Goal: Navigation & Orientation: Find specific page/section

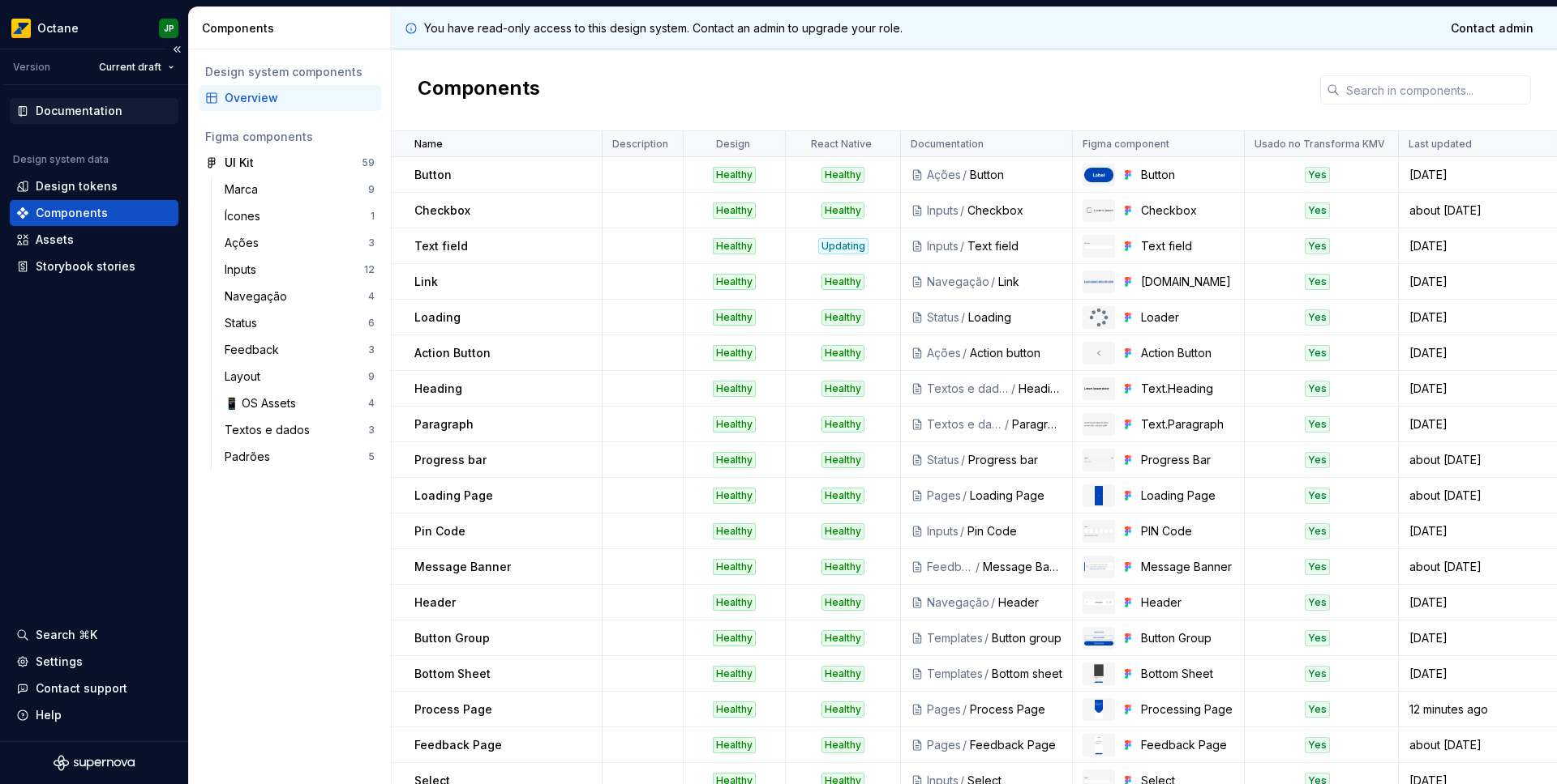
click at [73, 109] on div "Documentation" at bounding box center [79, 111] width 87 height 16
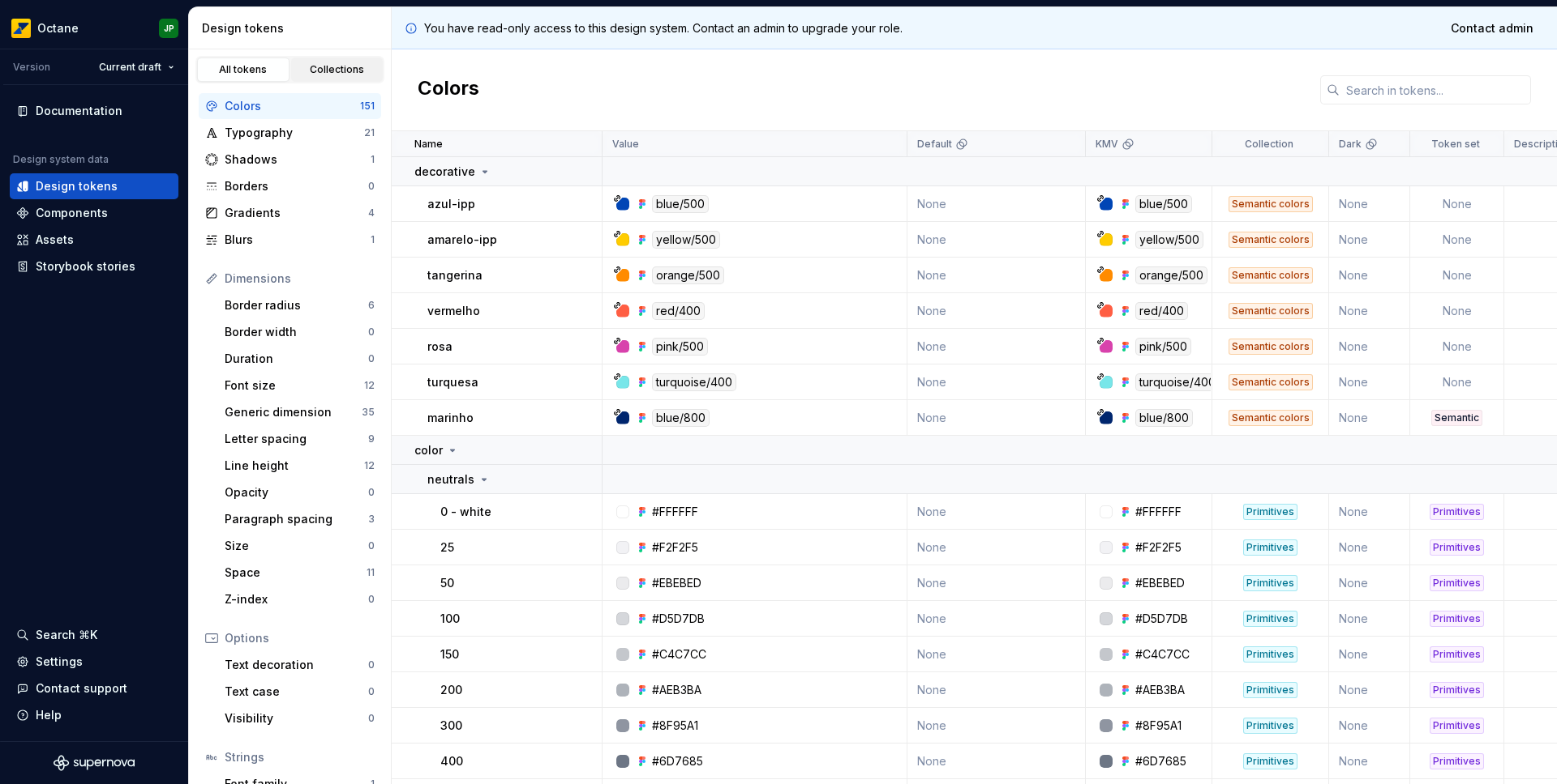
click at [306, 64] on div "Collections" at bounding box center [337, 69] width 81 height 13
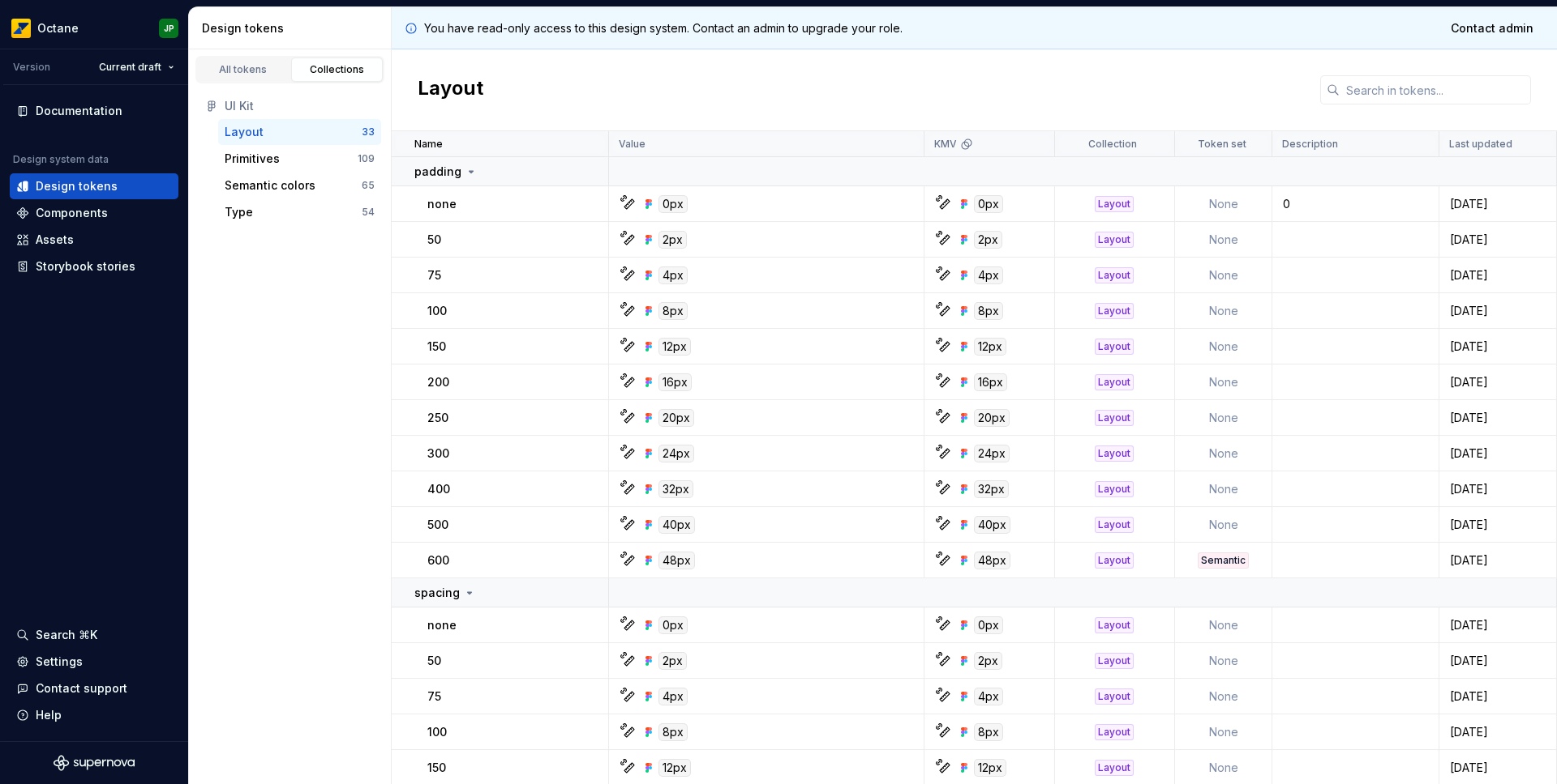
scroll to position [666, 0]
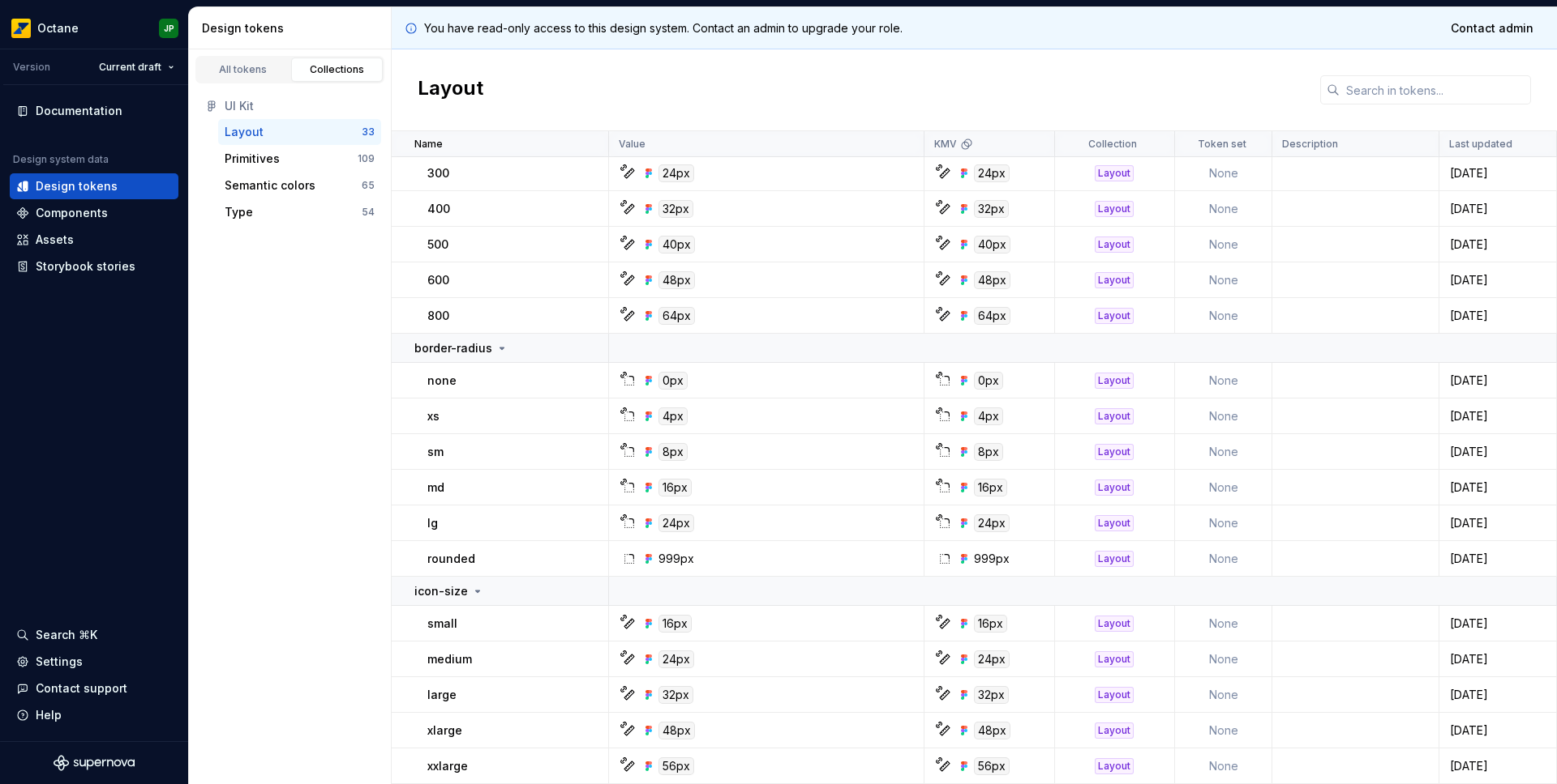
click at [242, 82] on div "All tokens Collections" at bounding box center [289, 70] width 189 height 27
click at [239, 73] on div "All tokens" at bounding box center [242, 69] width 81 height 13
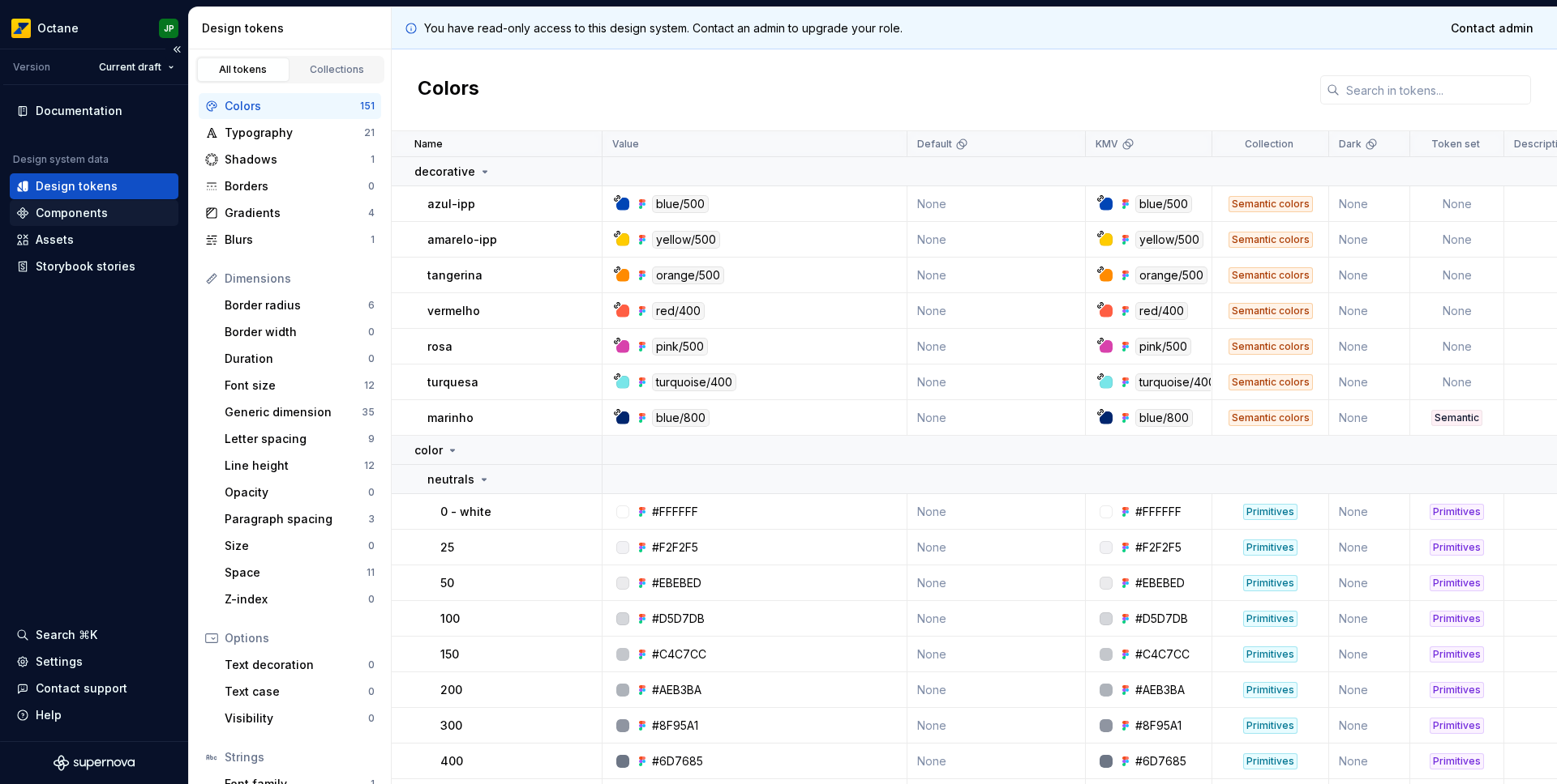
click at [70, 210] on div "Components" at bounding box center [72, 212] width 73 height 16
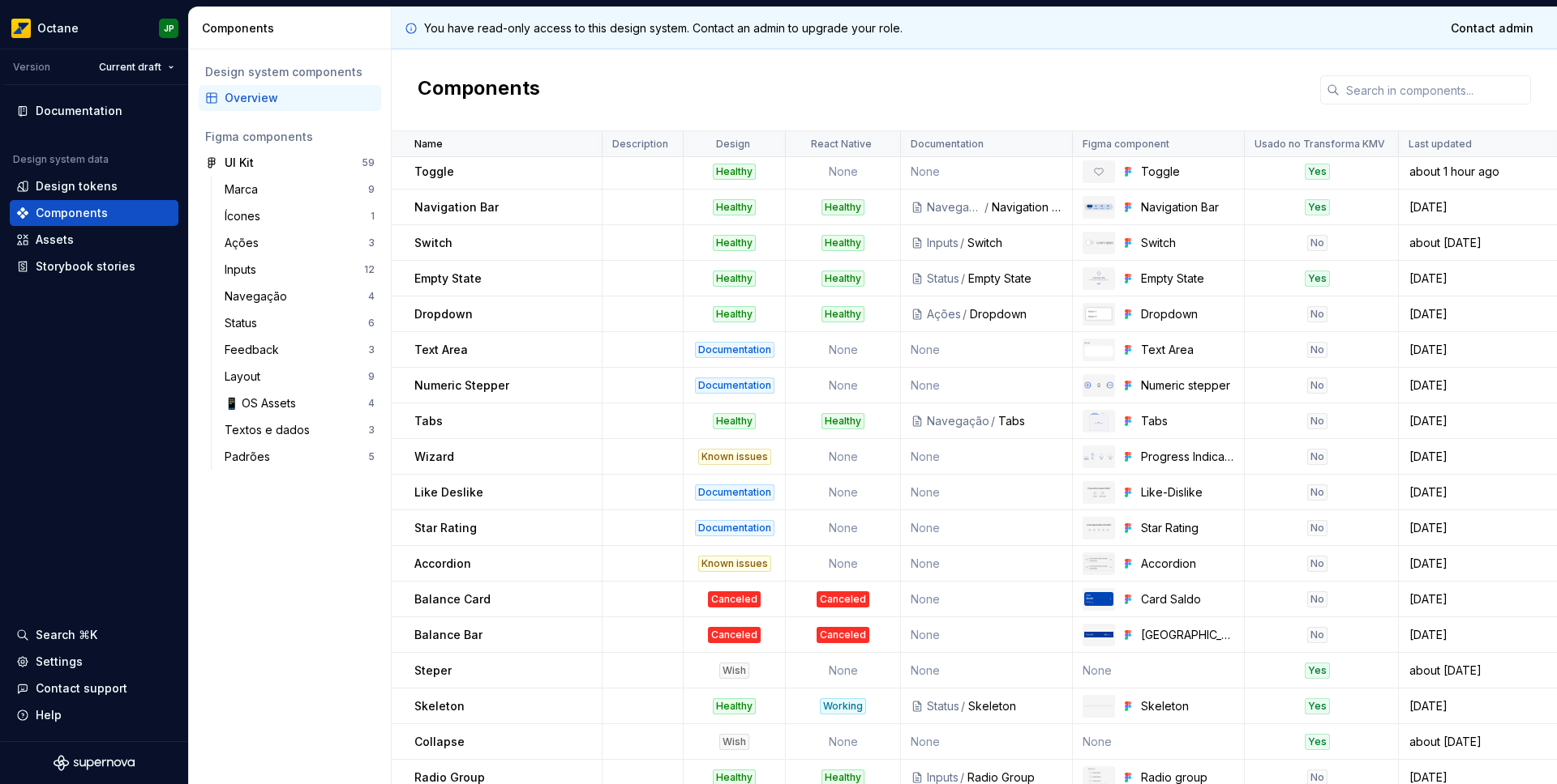
scroll to position [1033, 0]
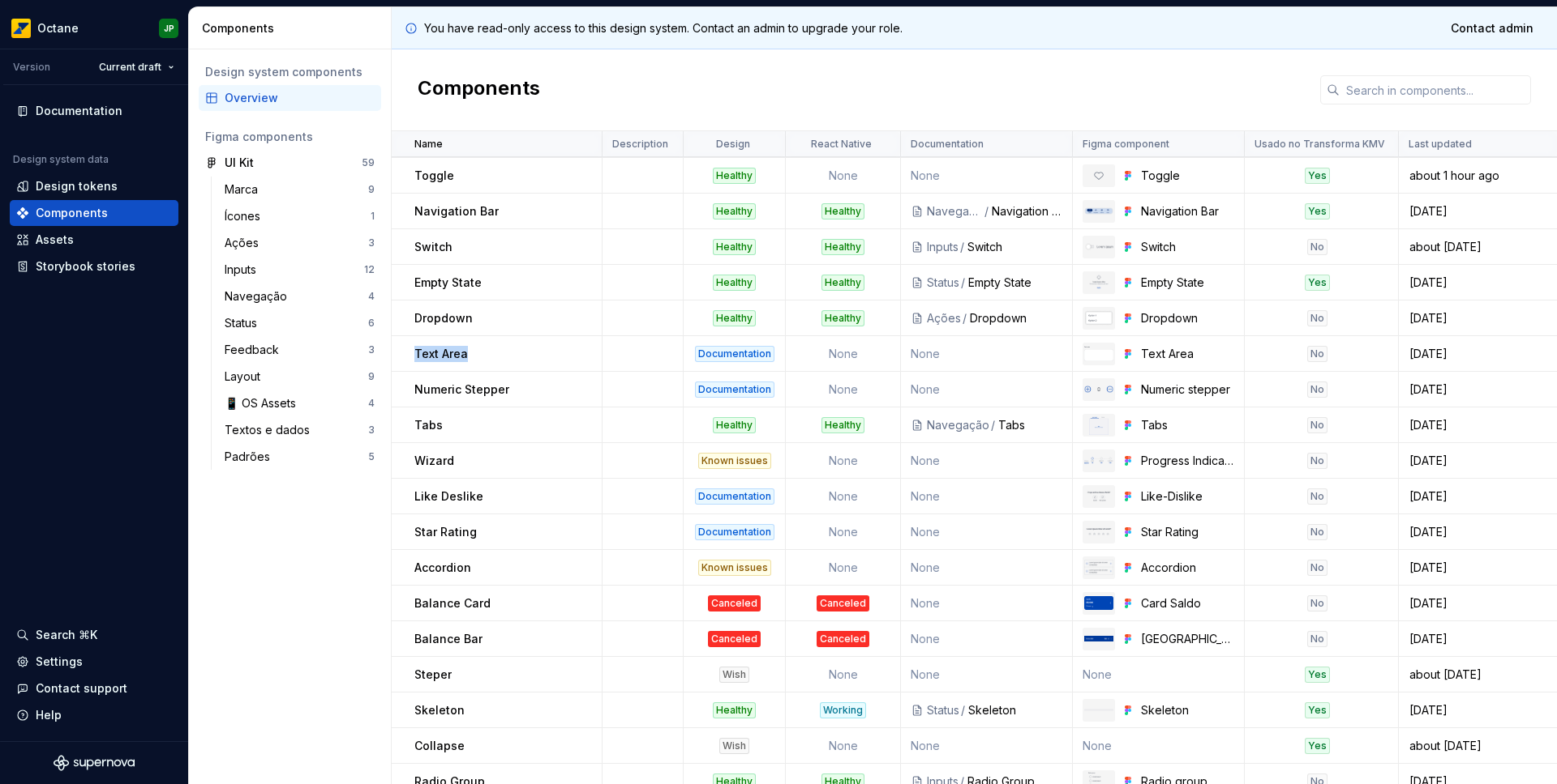
drag, startPoint x: 417, startPoint y: 351, endPoint x: 497, endPoint y: 351, distance: 80.0
click at [496, 351] on div "Text Area" at bounding box center [507, 354] width 186 height 16
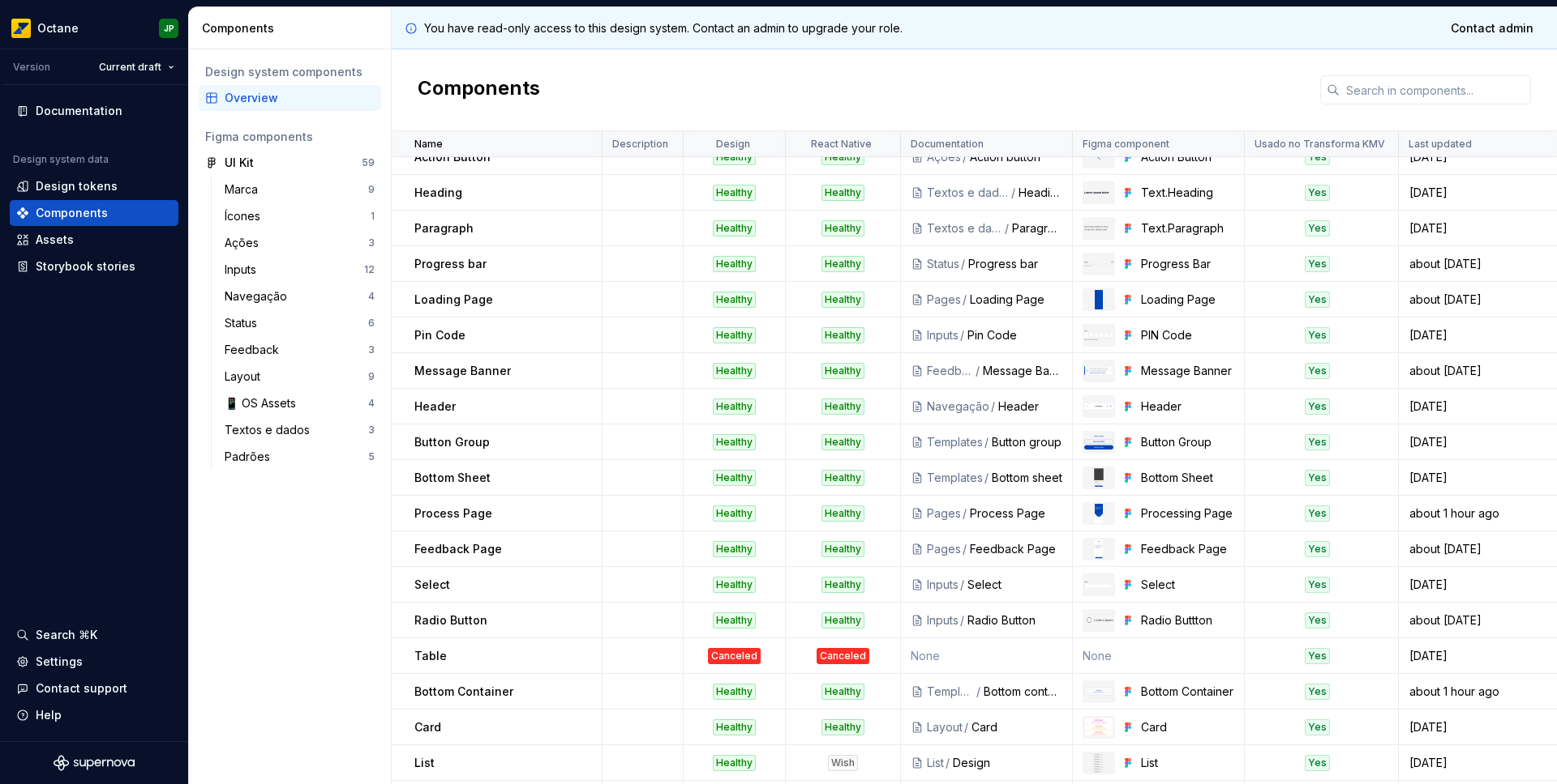
scroll to position [0, 0]
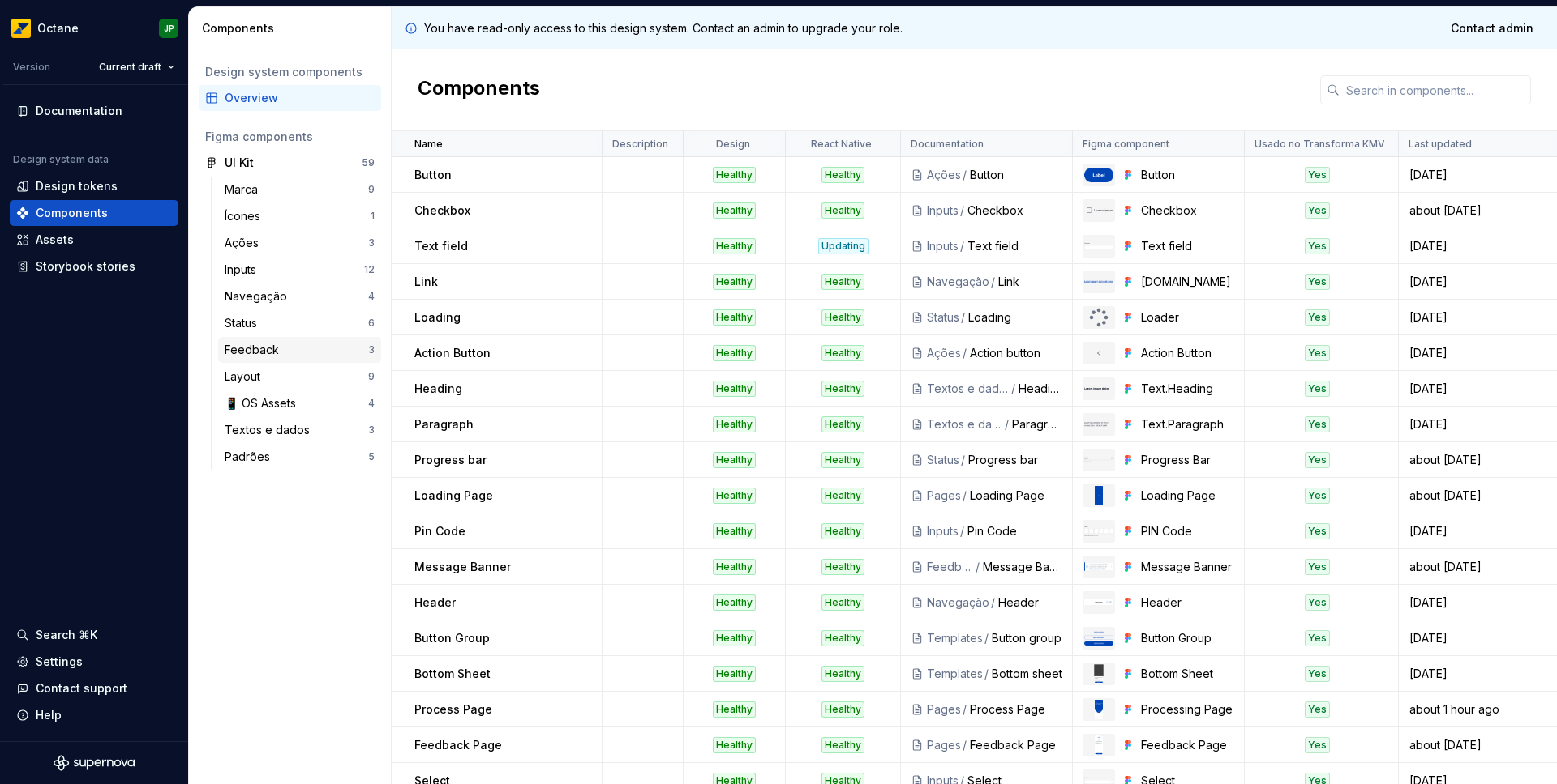
click at [263, 342] on div "Feedback" at bounding box center [254, 350] width 61 height 16
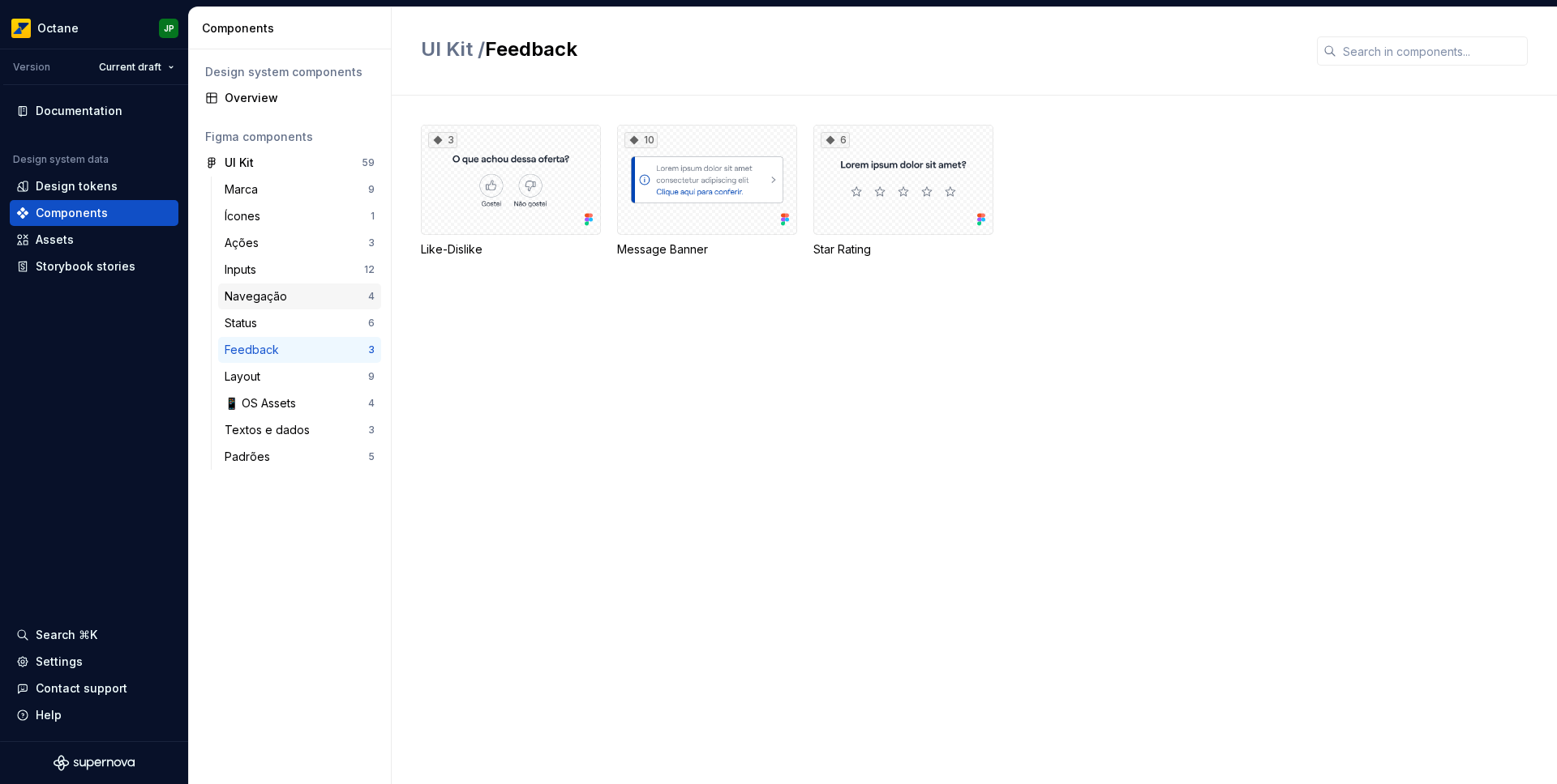
click at [258, 292] on div "Navegação" at bounding box center [259, 296] width 69 height 16
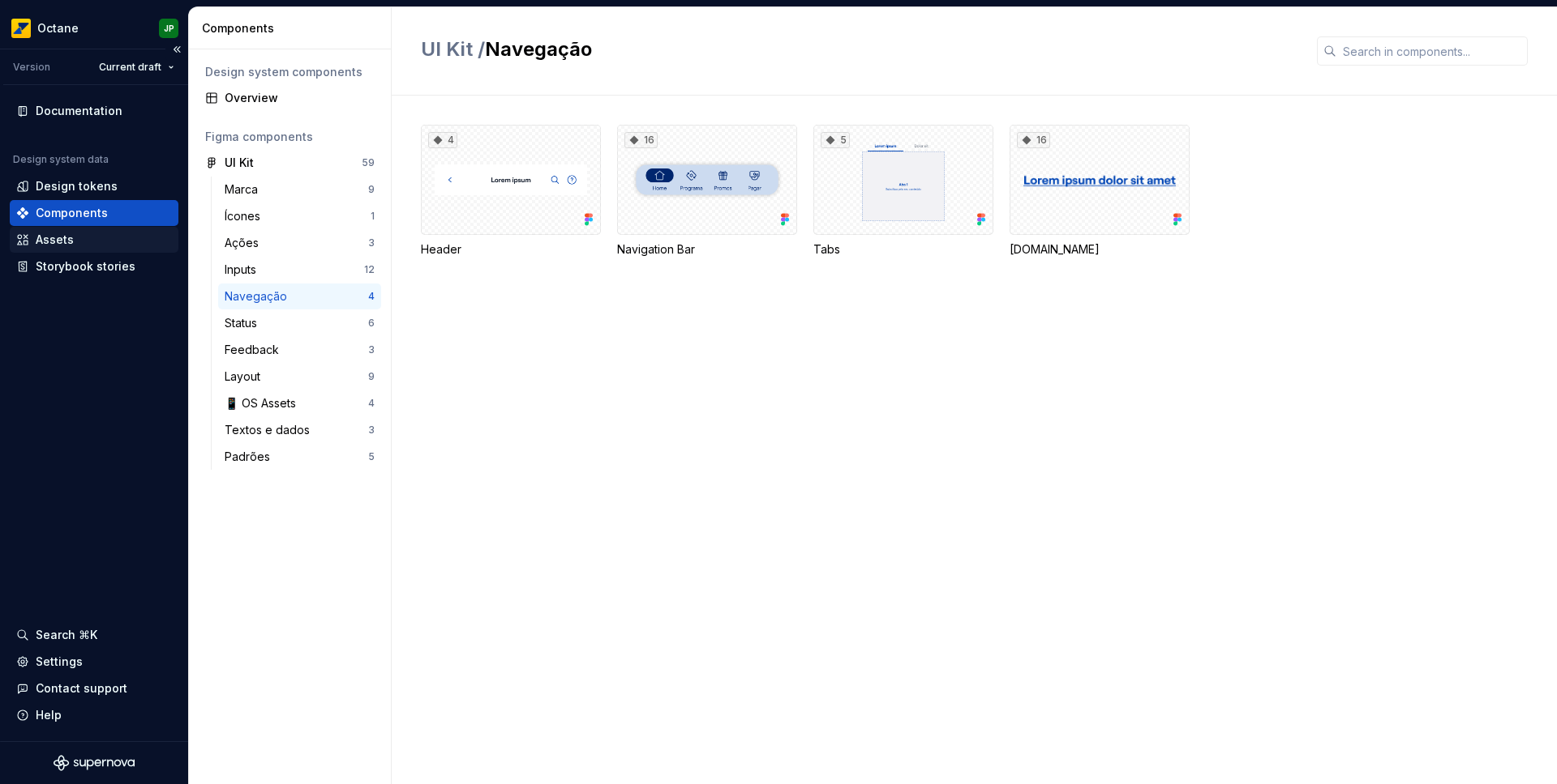
click at [64, 241] on div "Assets" at bounding box center [55, 240] width 38 height 16
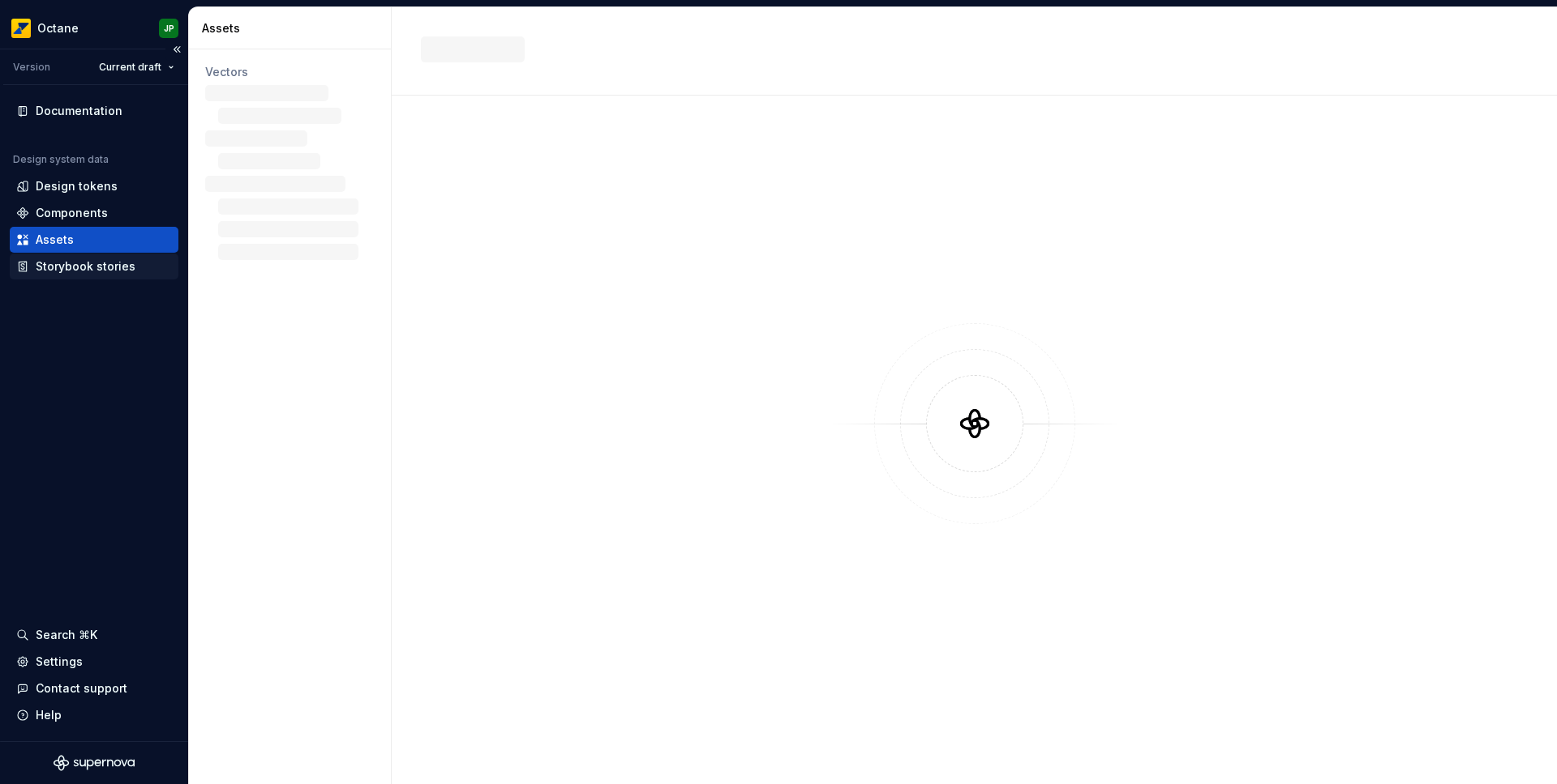
click at [70, 271] on div "Storybook stories" at bounding box center [85, 266] width 100 height 16
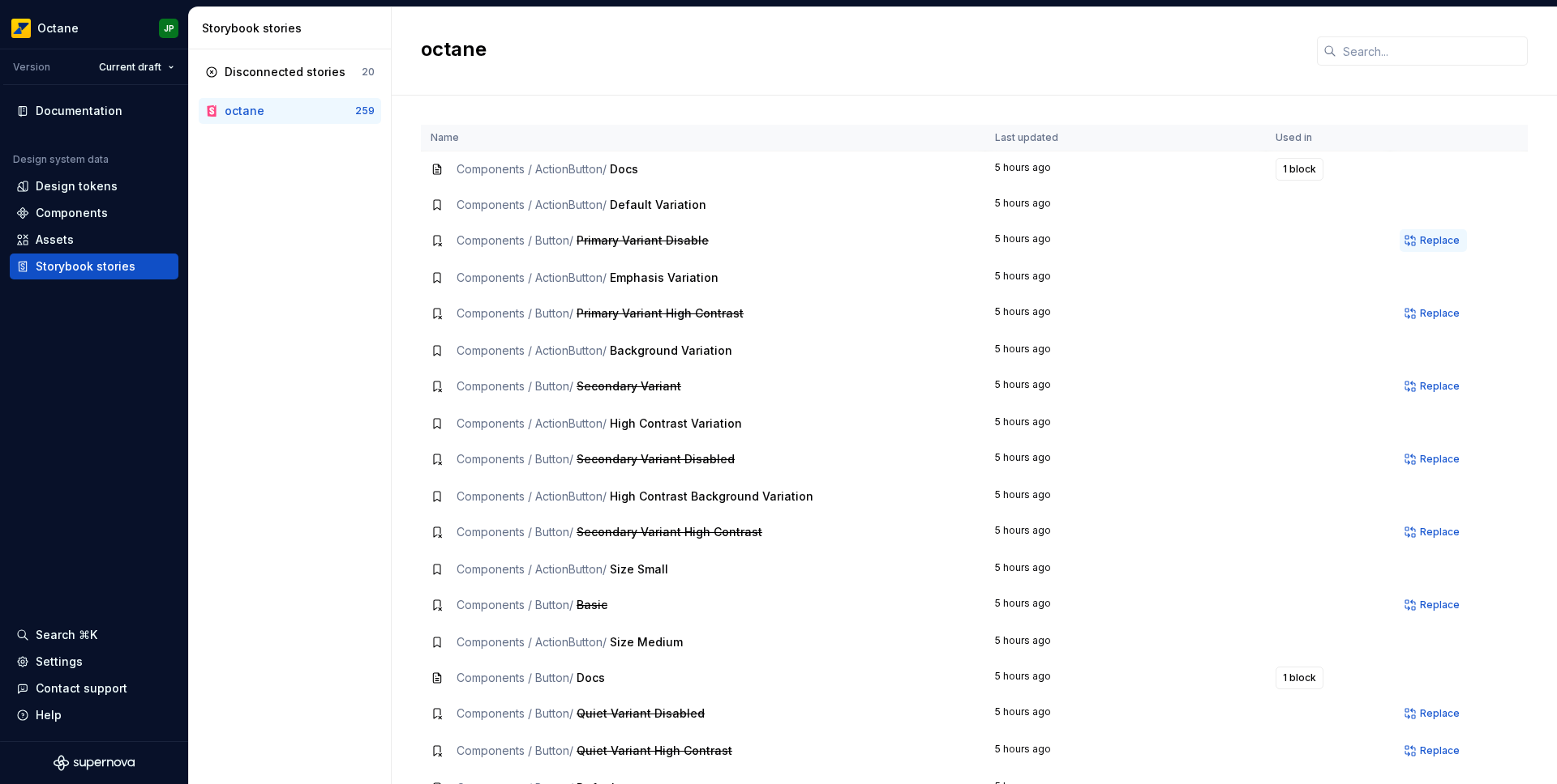
click at [1426, 243] on span "Replace" at bounding box center [1439, 241] width 40 height 13
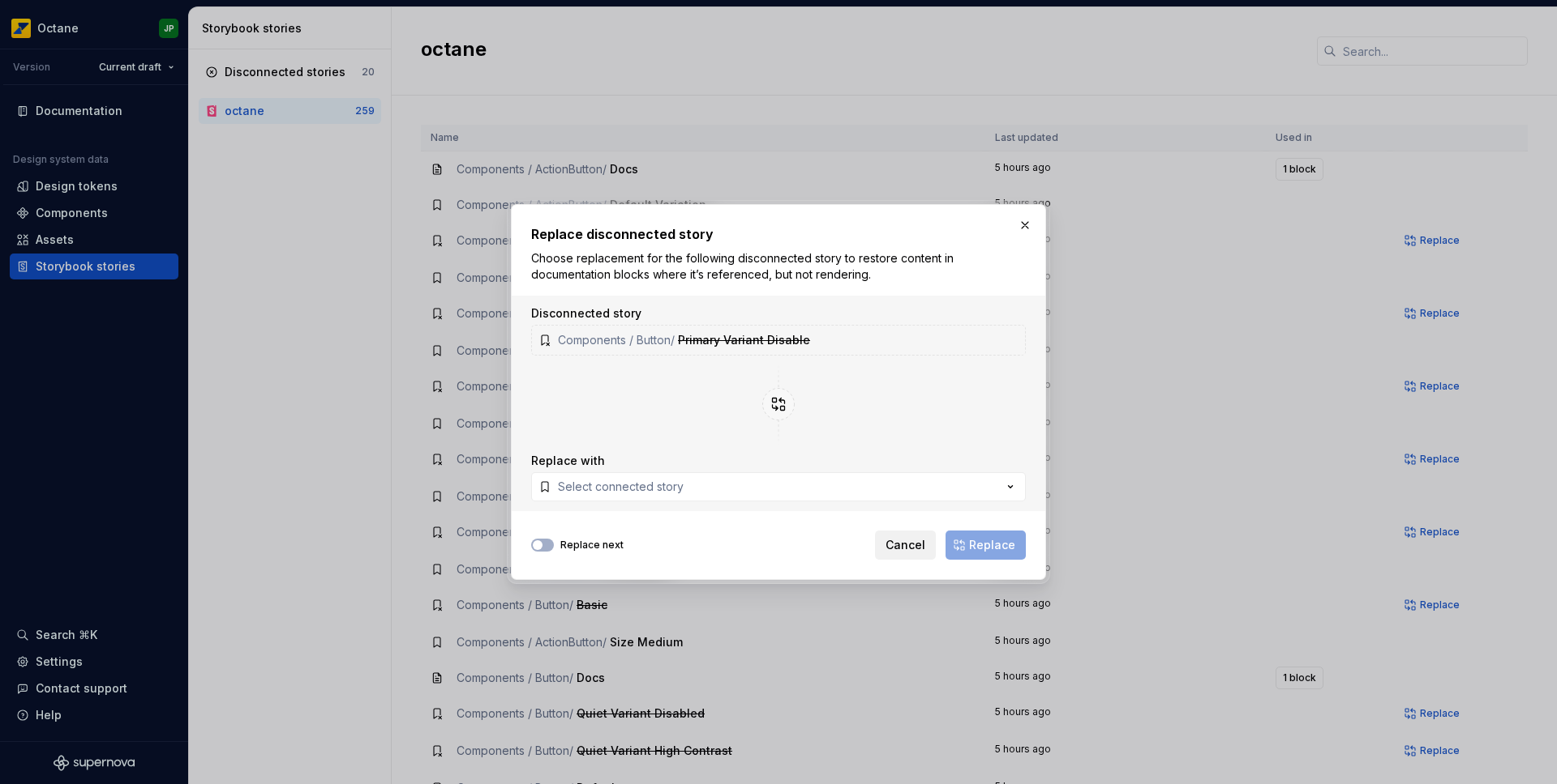
click at [907, 540] on span "Cancel" at bounding box center [905, 545] width 40 height 16
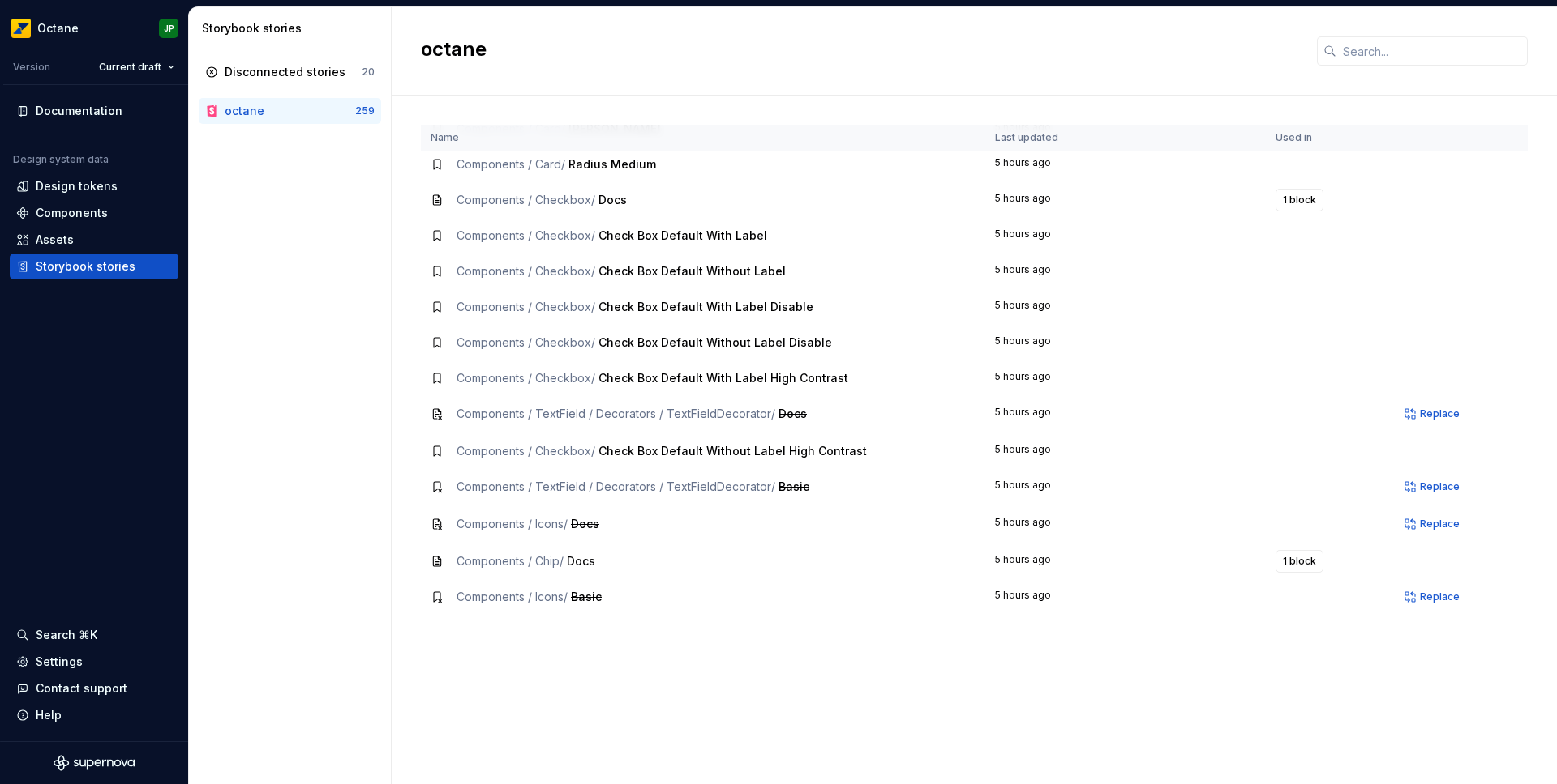
scroll to position [1203, 0]
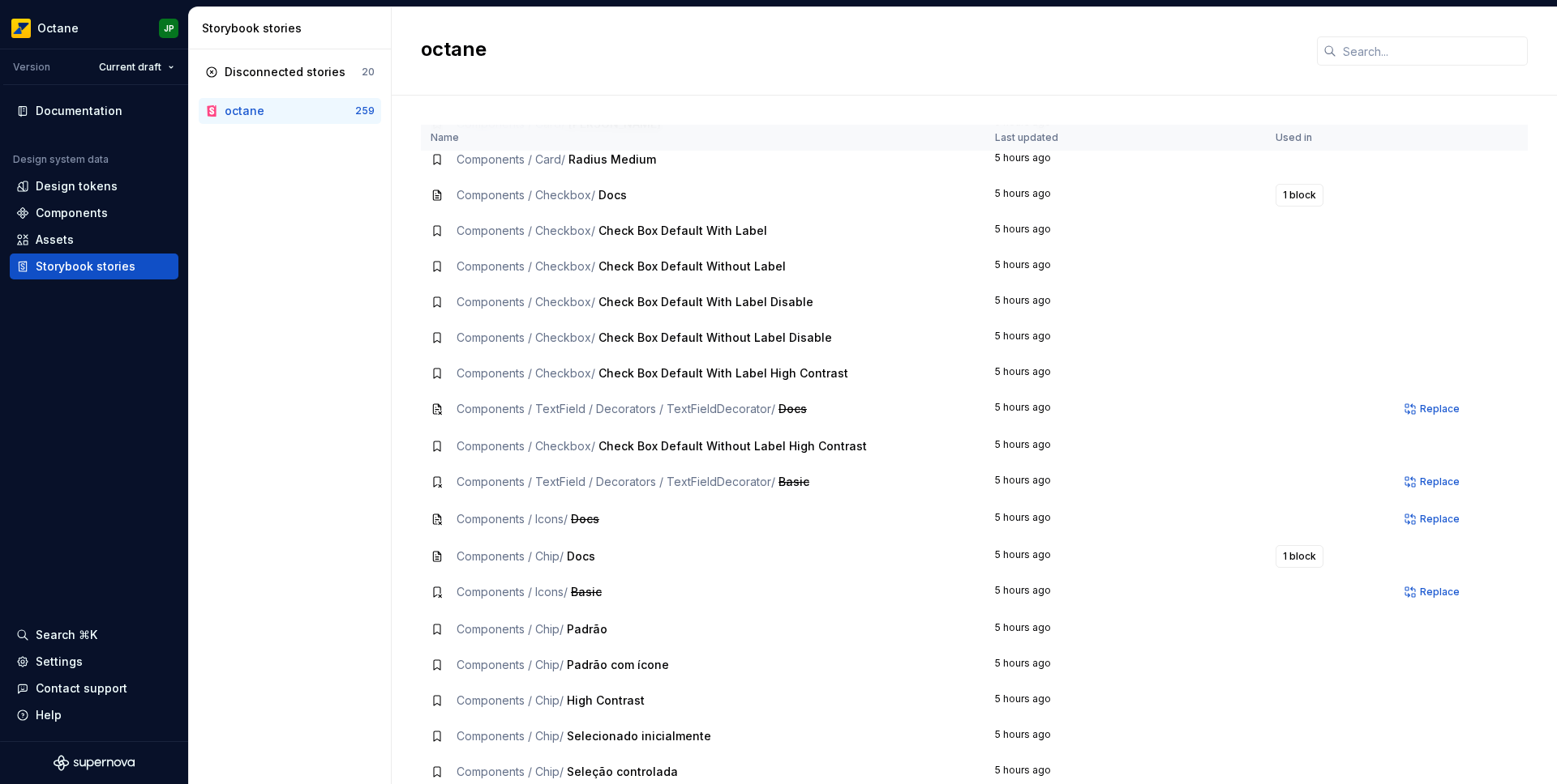
click at [807, 447] on span "Check Box Default Without Label High Contrast" at bounding box center [732, 446] width 268 height 14
click at [703, 446] on span "Check Box Default Without Label High Contrast" at bounding box center [732, 446] width 268 height 14
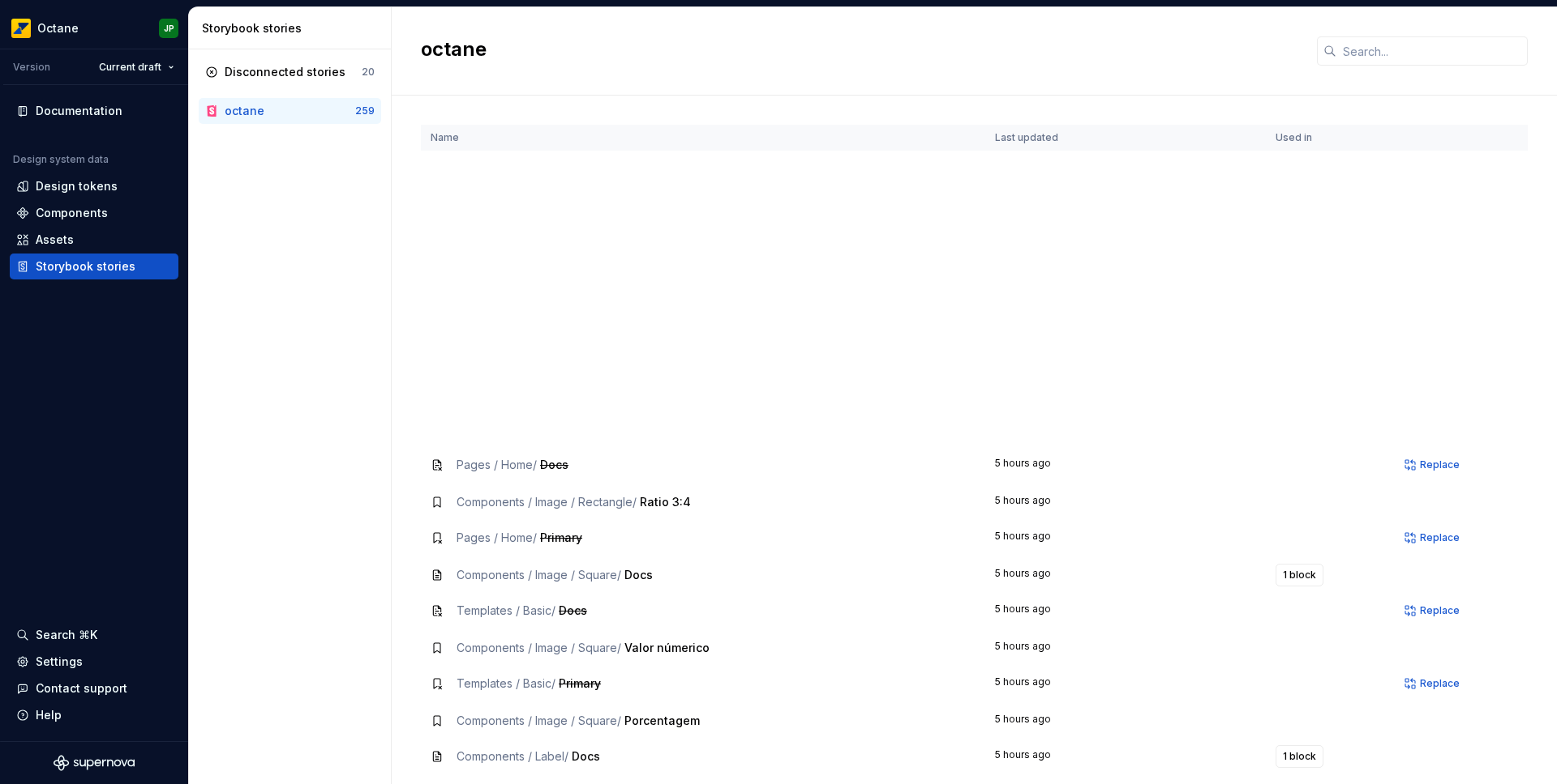
scroll to position [3328, 0]
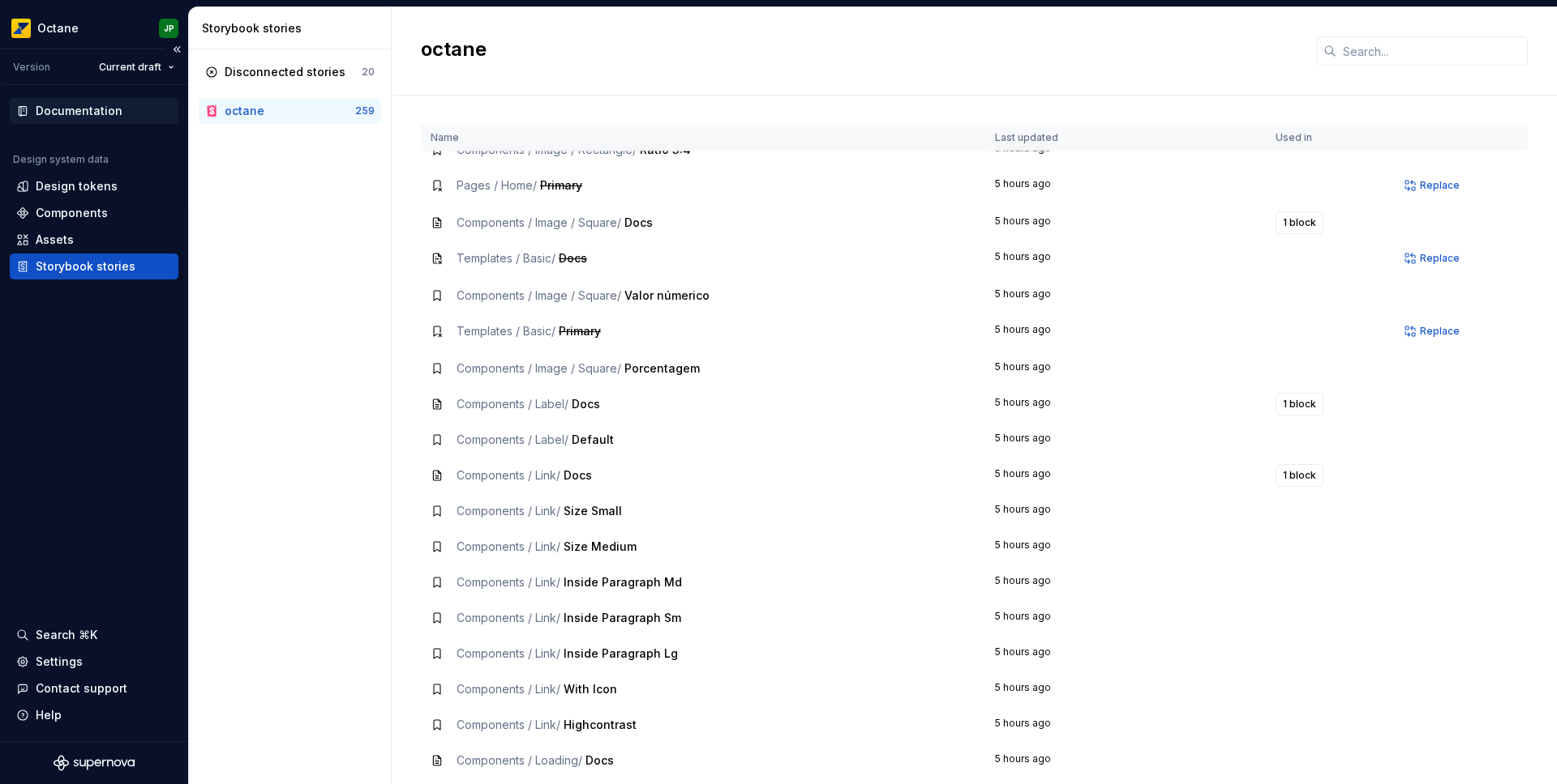
click at [70, 117] on div "Documentation" at bounding box center [79, 111] width 87 height 16
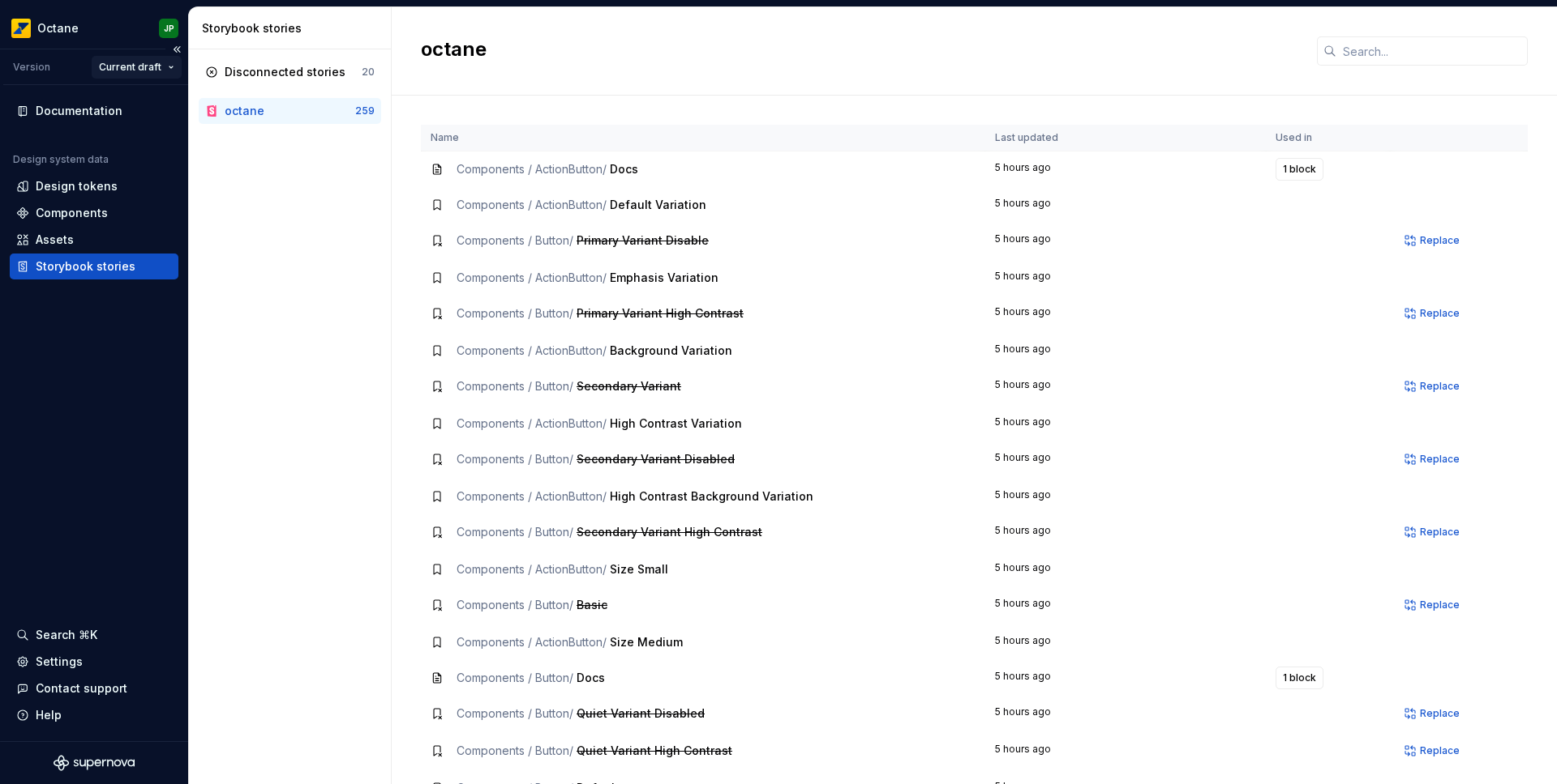
click at [143, 70] on html "Octane JP Version Current draft Documentation Design system data Design tokens …" at bounding box center [778, 392] width 1557 height 784
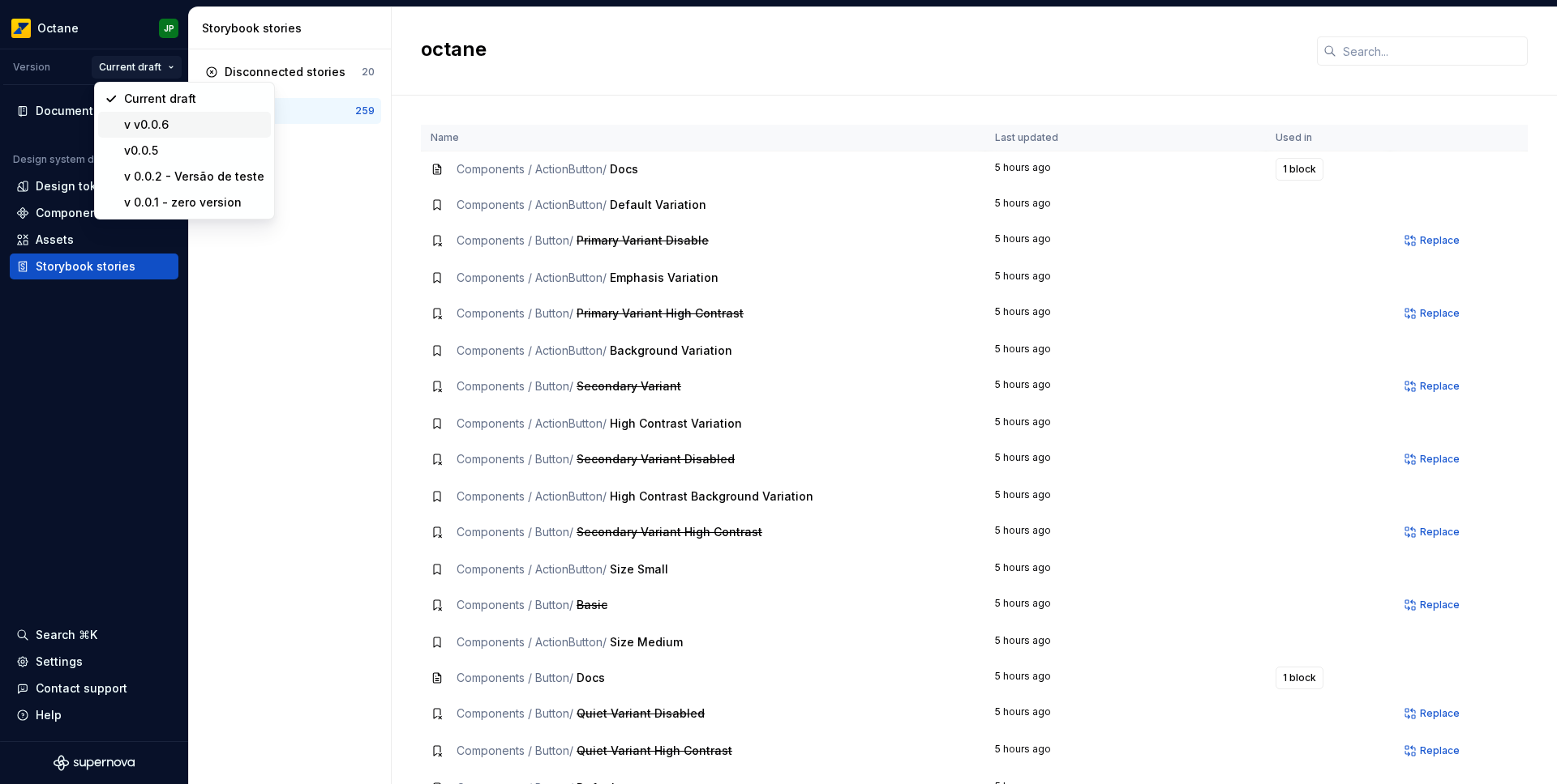
click at [149, 128] on div "v v0.0.6" at bounding box center [194, 125] width 140 height 16
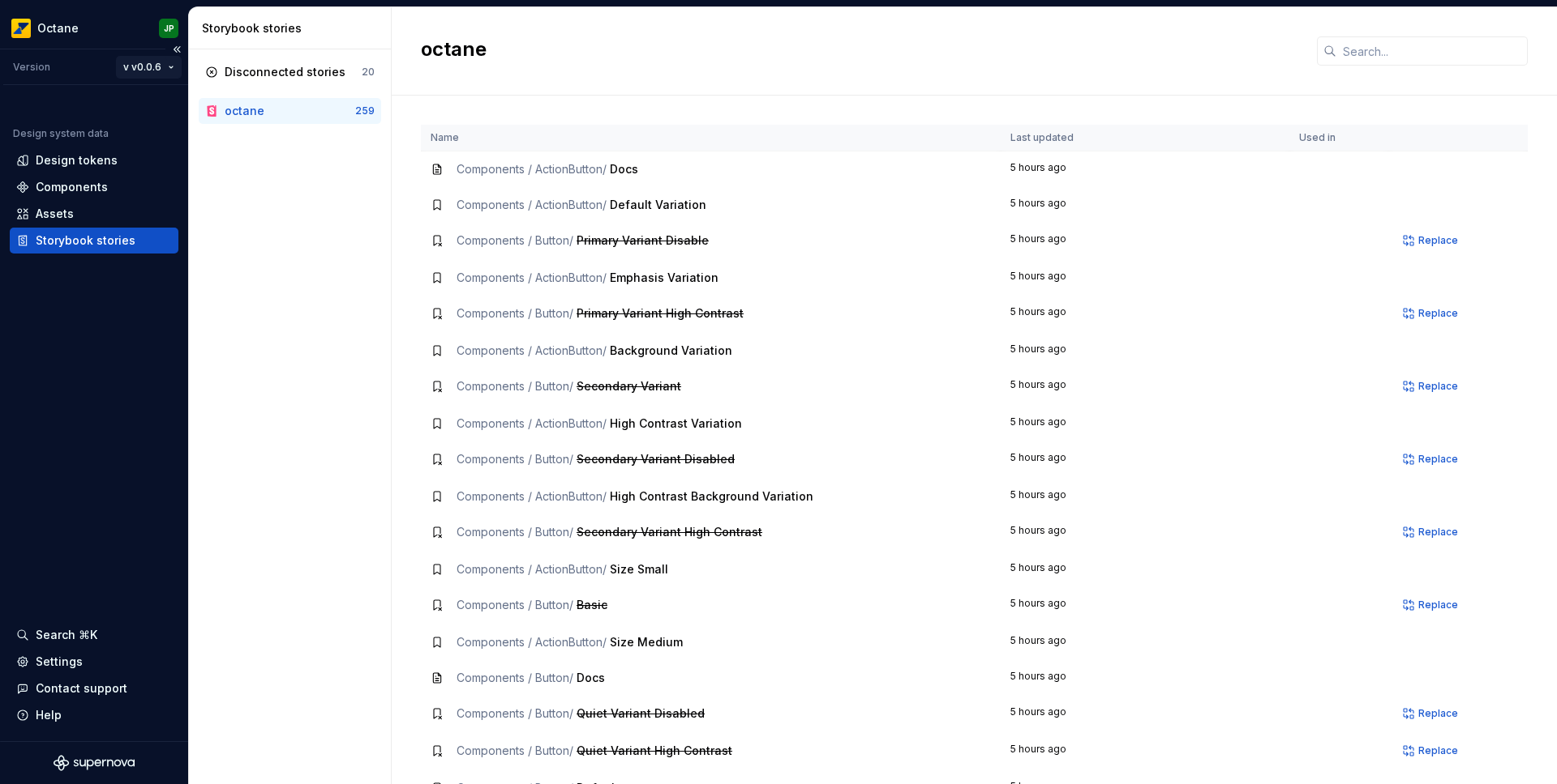
click at [150, 70] on html "Octane JP Version v v0.0.6 Design system data Design tokens Components Assets S…" at bounding box center [778, 392] width 1557 height 784
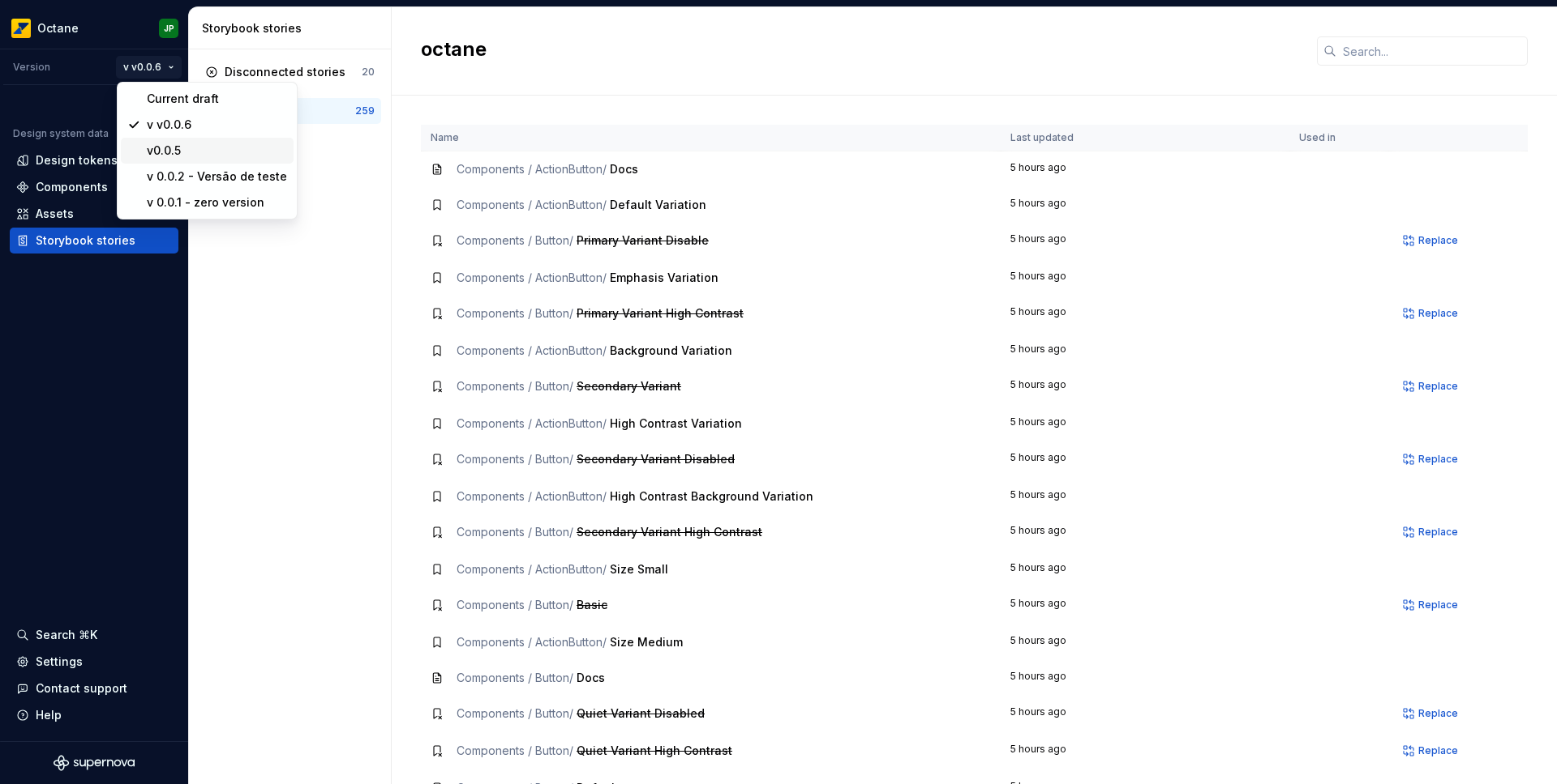
click at [165, 154] on div "v0.0.5" at bounding box center [217, 150] width 140 height 16
click at [143, 67] on html "Octane JP Version v0.0.5 Design system data Design tokens Components Assets Sto…" at bounding box center [778, 392] width 1557 height 784
click at [177, 174] on div "v 0.0.2 - Versão de teste" at bounding box center [225, 177] width 140 height 16
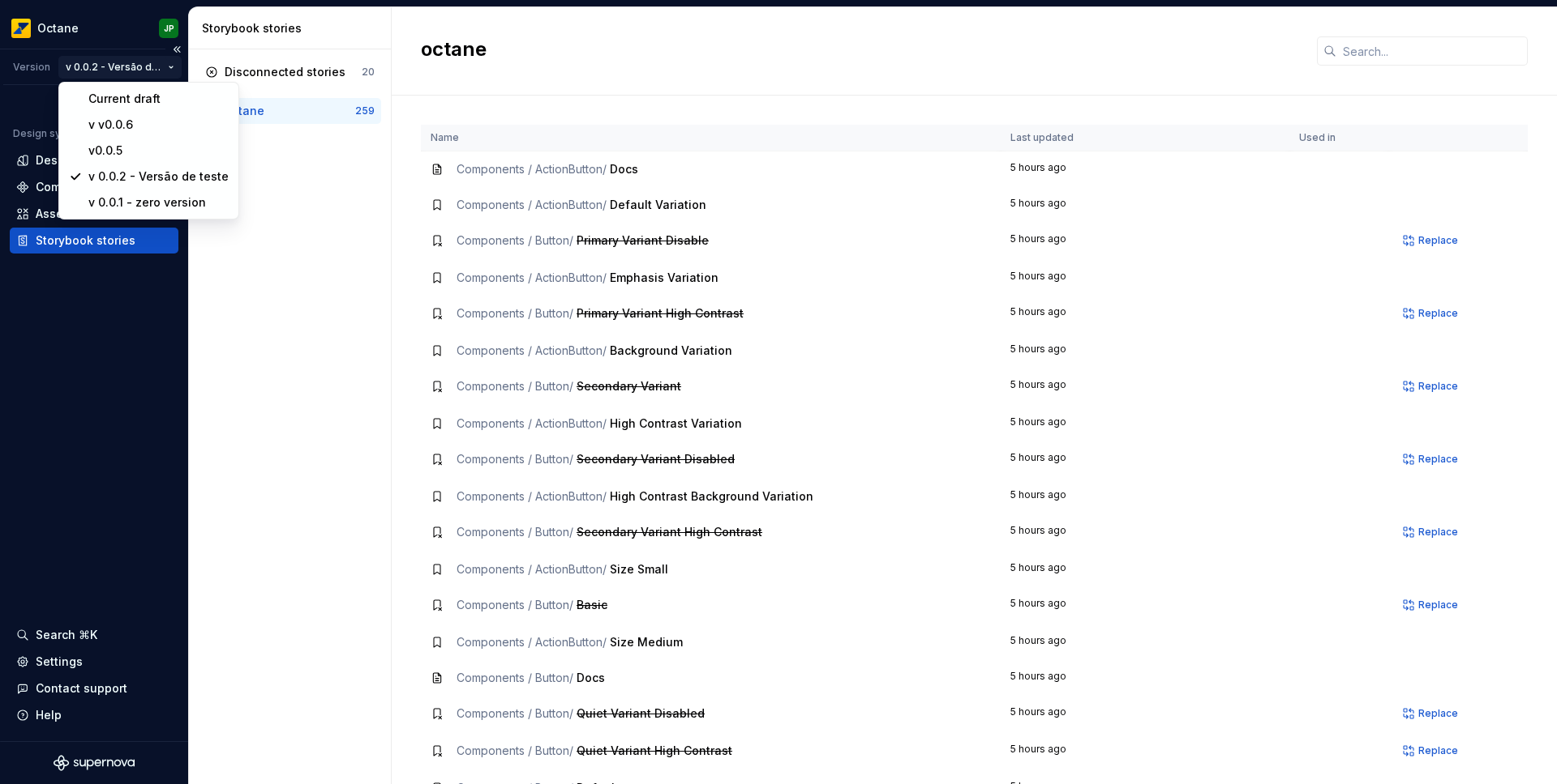
click at [170, 68] on html "Octane JP Version v 0.0.2 - Versão de teste Design system data Design tokens Co…" at bounding box center [778, 392] width 1557 height 784
click at [146, 99] on div "Current draft" at bounding box center [159, 98] width 140 height 16
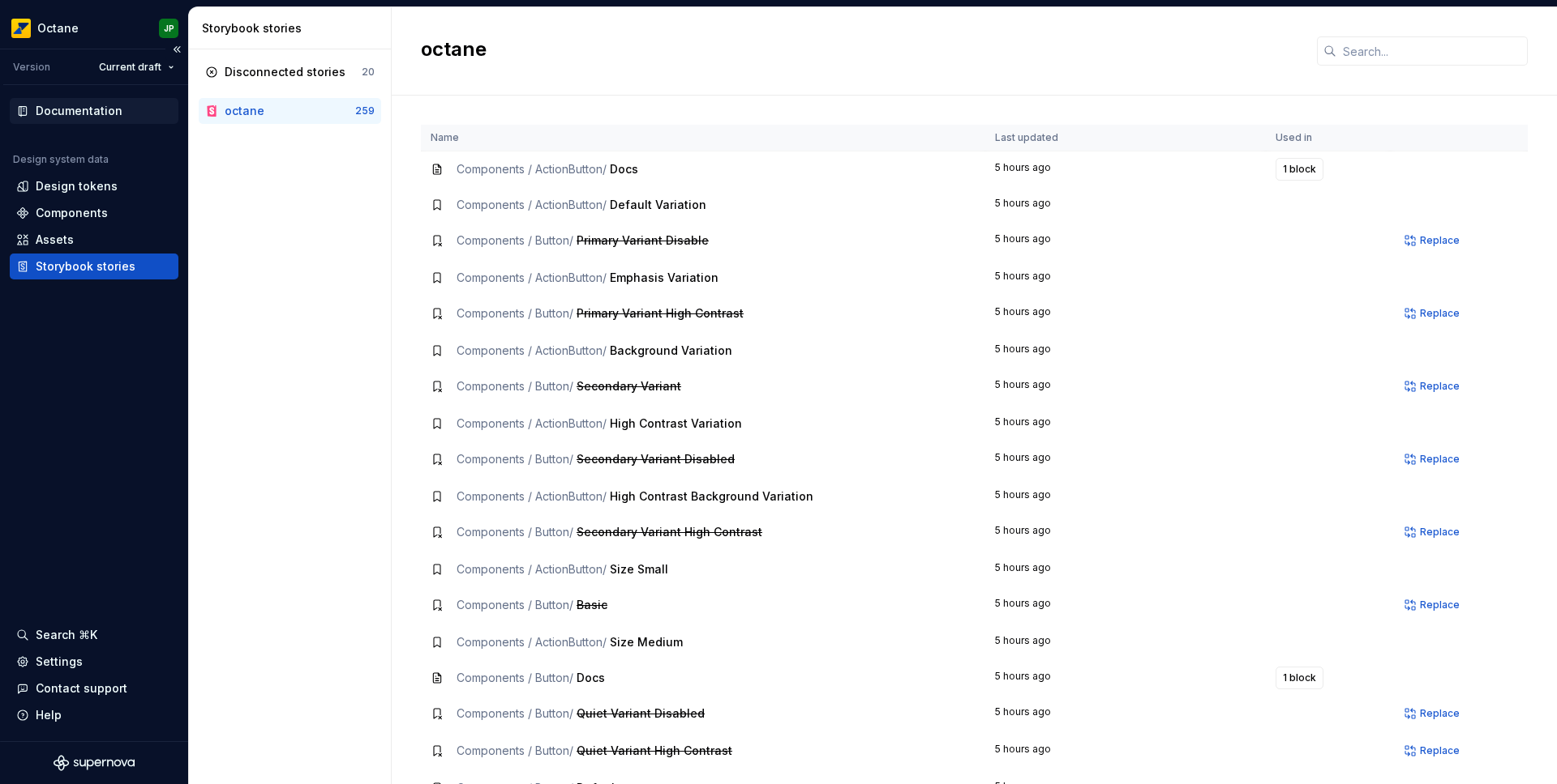
click at [80, 117] on div "Documentation" at bounding box center [79, 111] width 87 height 16
click at [164, 30] on html "Octane JP Version Current draft Documentation Design system data Design tokens …" at bounding box center [778, 392] width 1557 height 784
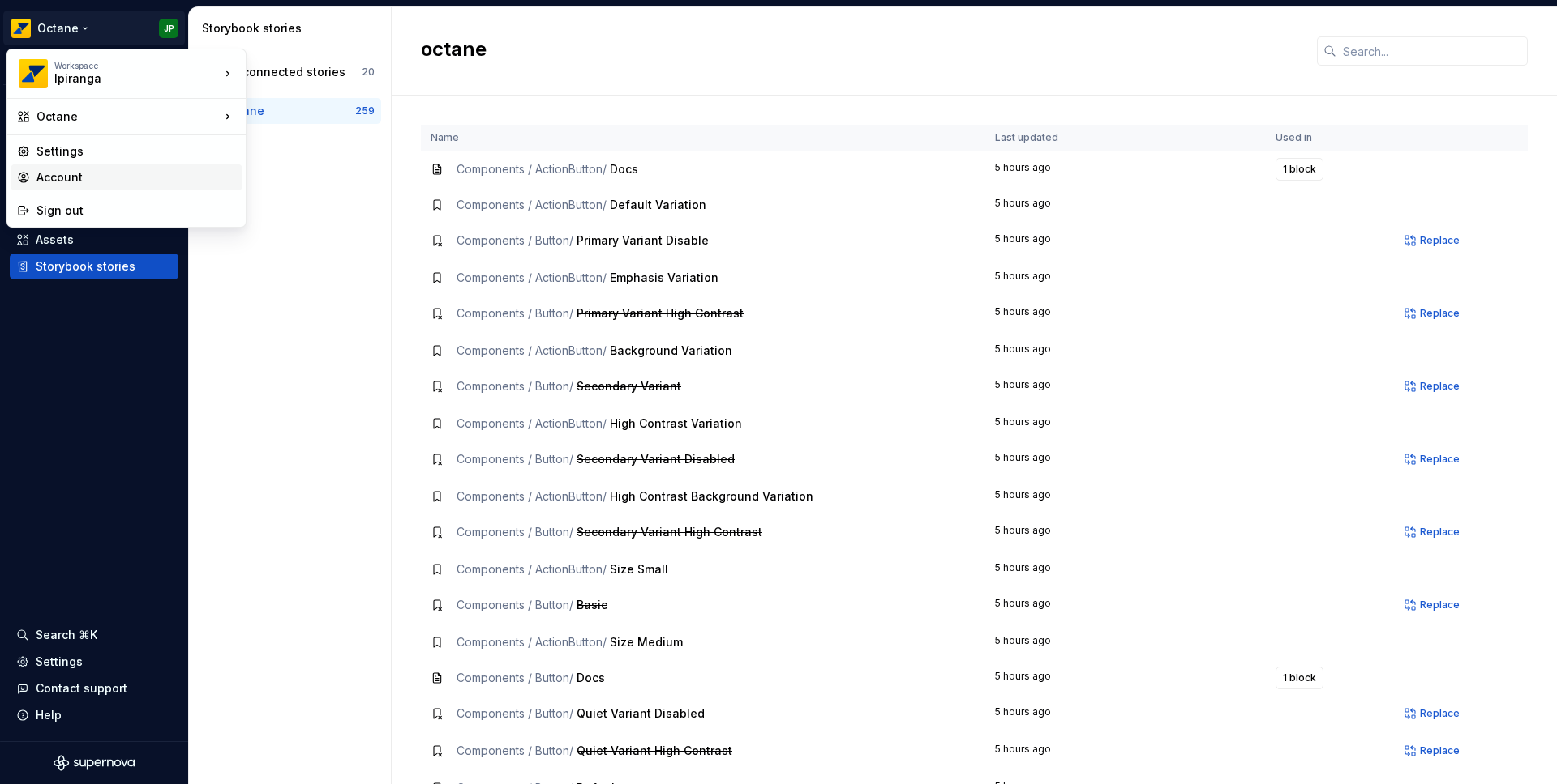
click at [86, 177] on div "Account" at bounding box center [137, 177] width 200 height 16
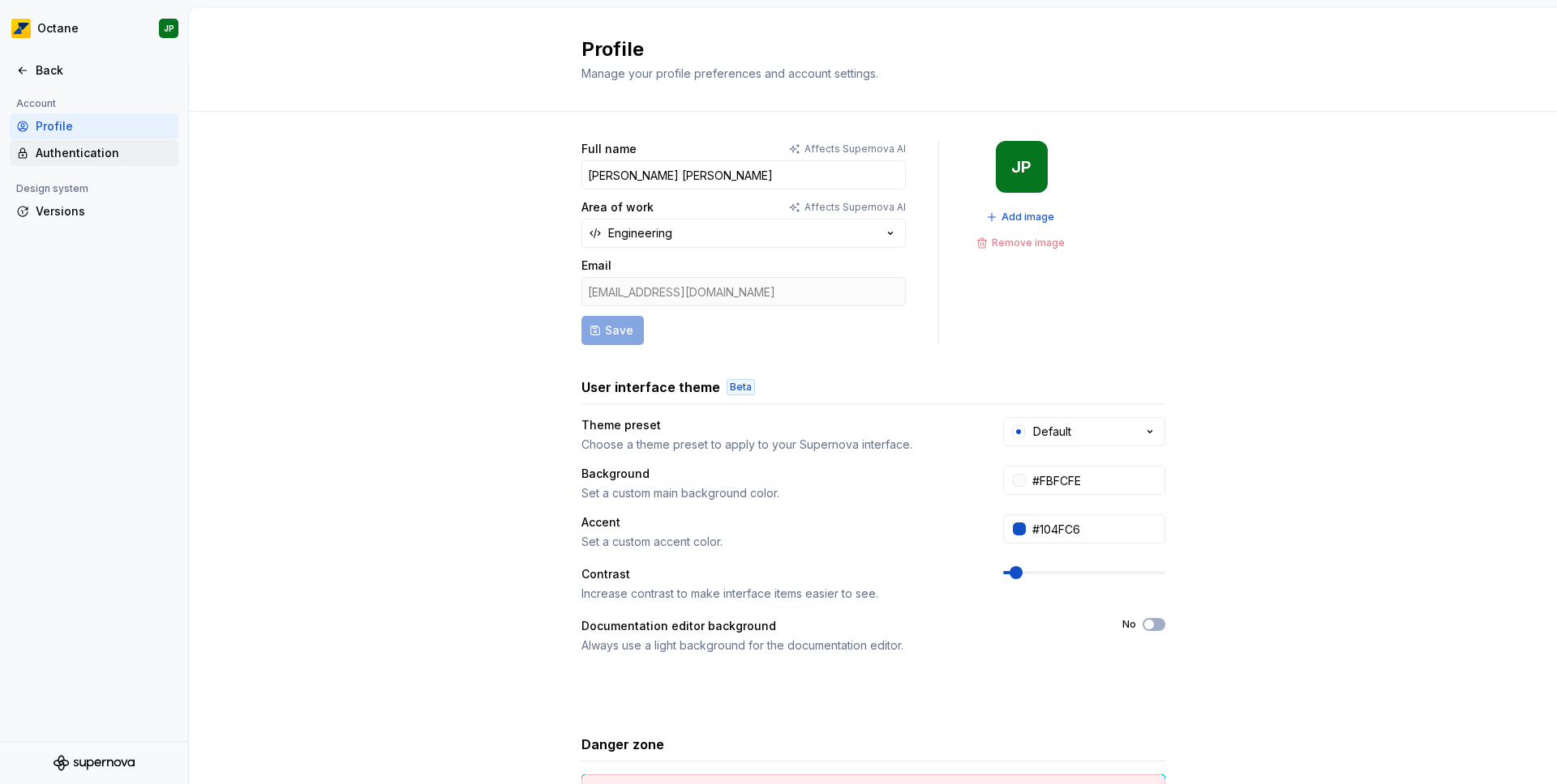
click at [43, 155] on div "Authentication" at bounding box center [104, 153] width 137 height 16
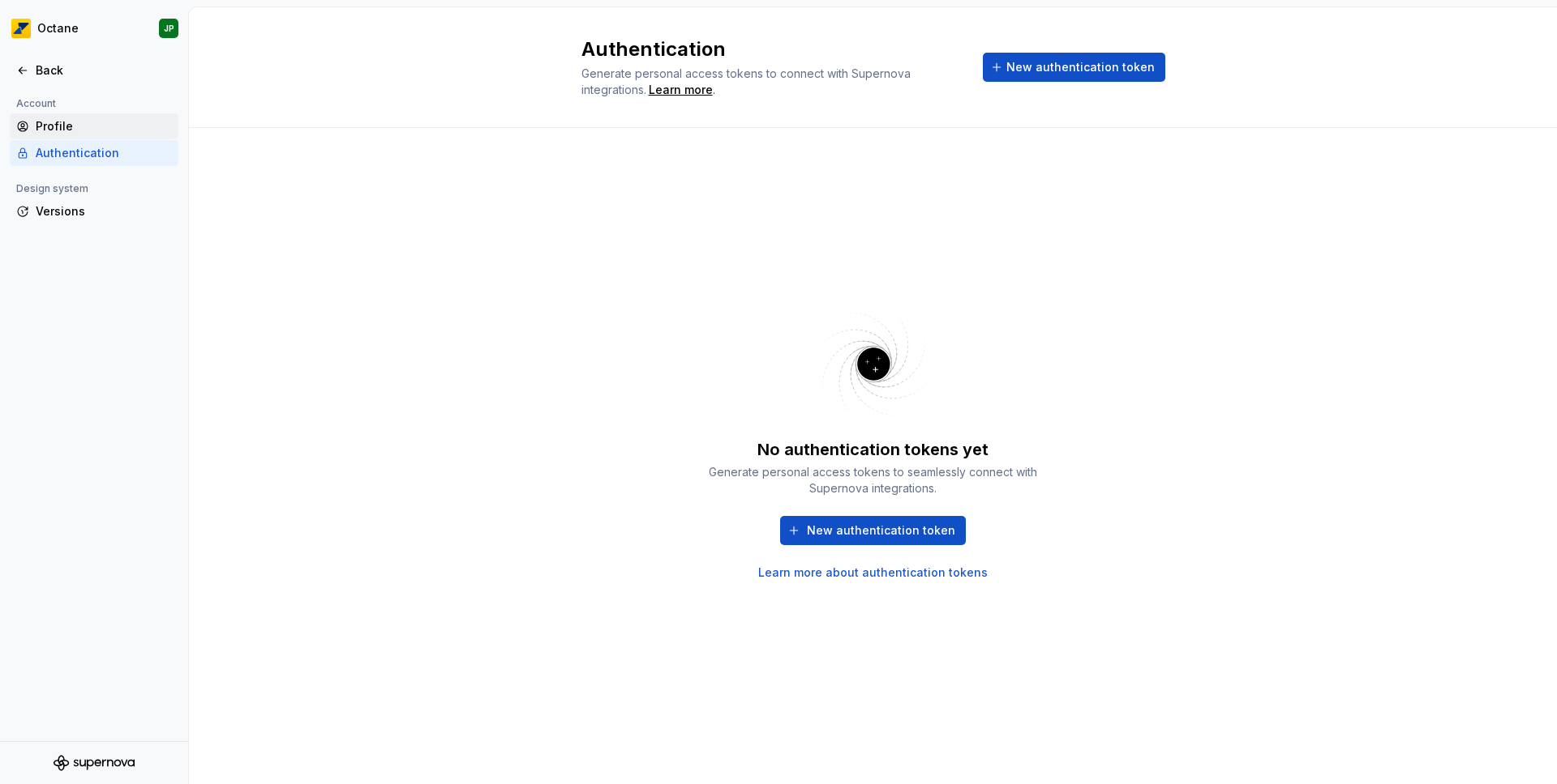
click at [65, 125] on div "Profile" at bounding box center [104, 126] width 137 height 16
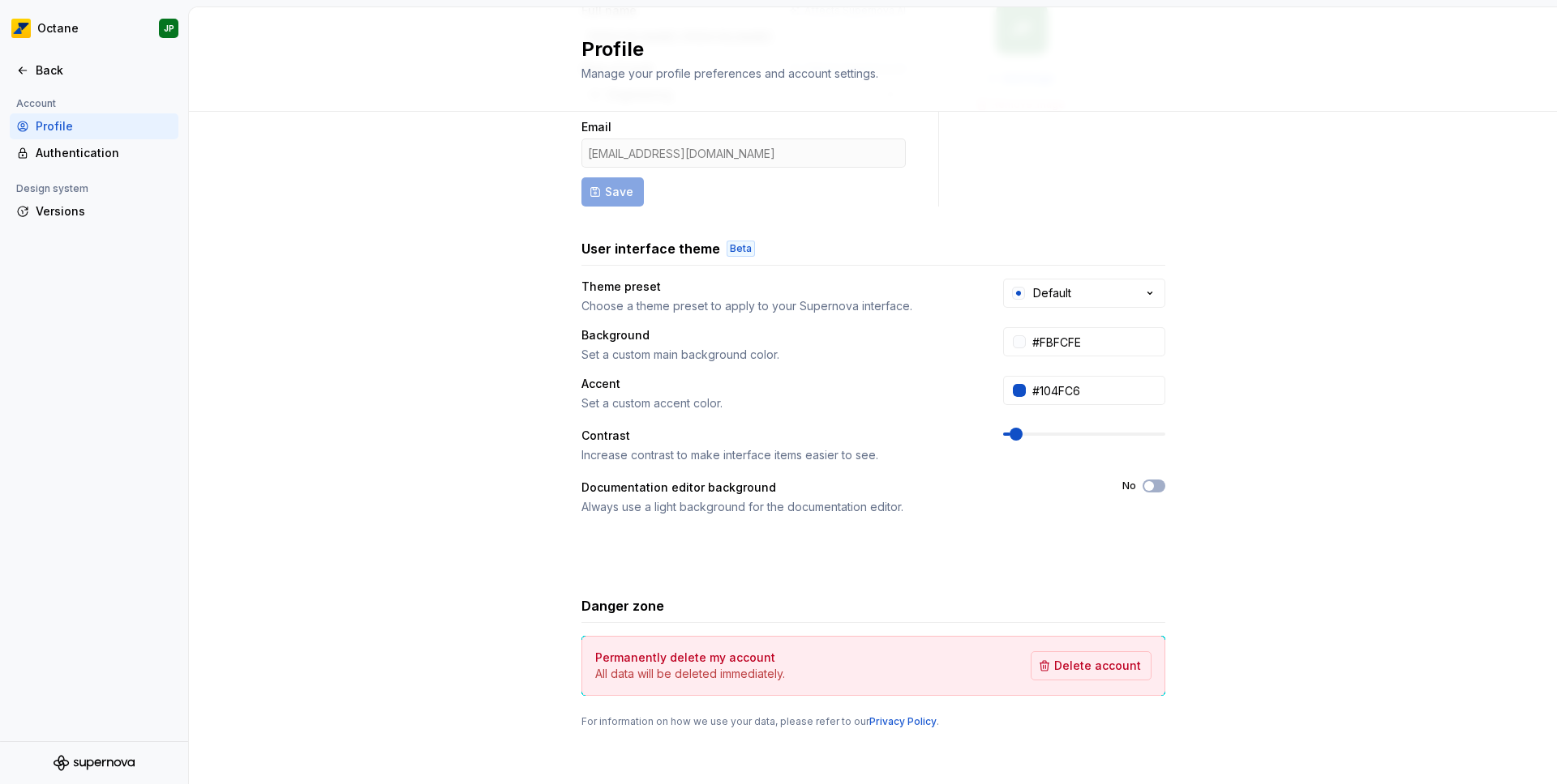
scroll to position [144, 0]
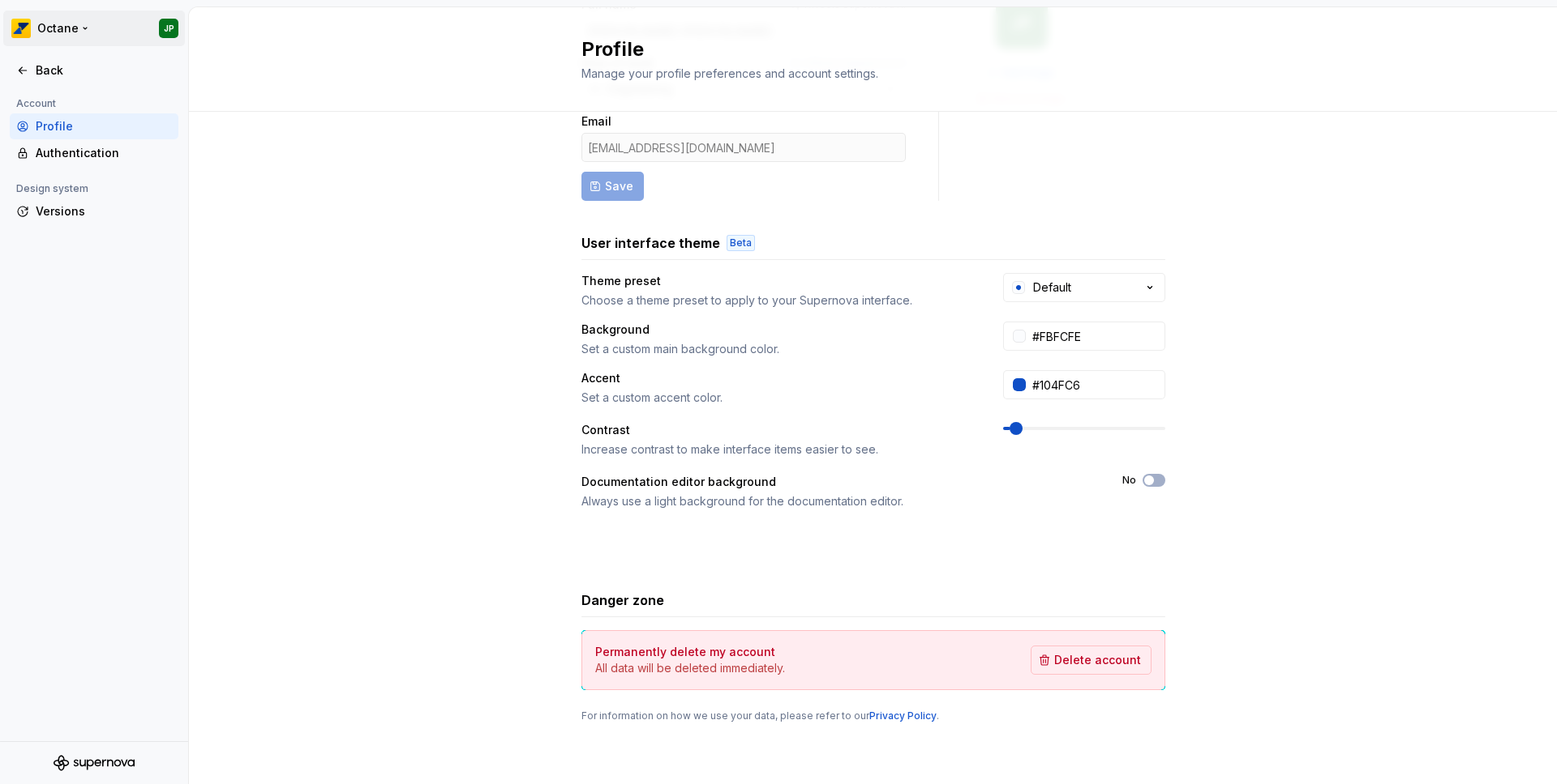
click at [36, 20] on html "Octane JP Back Account Profile Authentication Design system Versions Profile Ma…" at bounding box center [778, 392] width 1557 height 784
